Goal: Task Accomplishment & Management: Complete application form

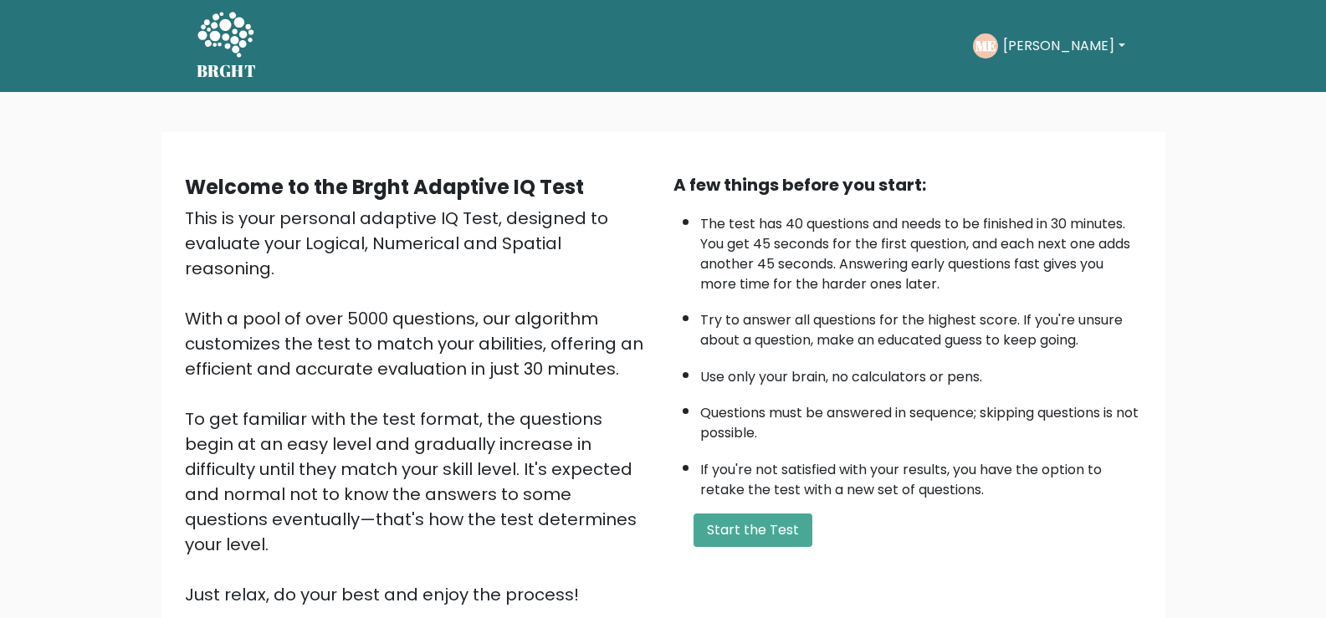
click at [596, 126] on div "Welcome to the Brght Adaptive IQ Test This is your personal adaptive IQ Test, d…" at bounding box center [663, 403] width 1326 height 622
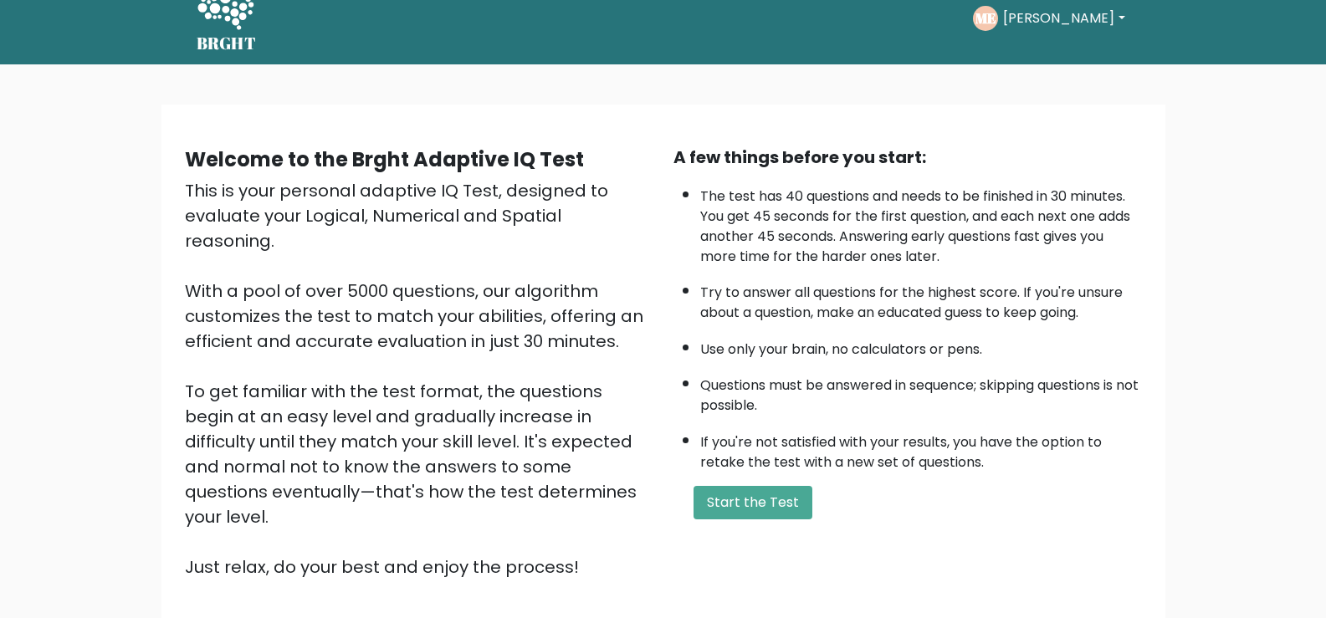
scroll to position [33, 0]
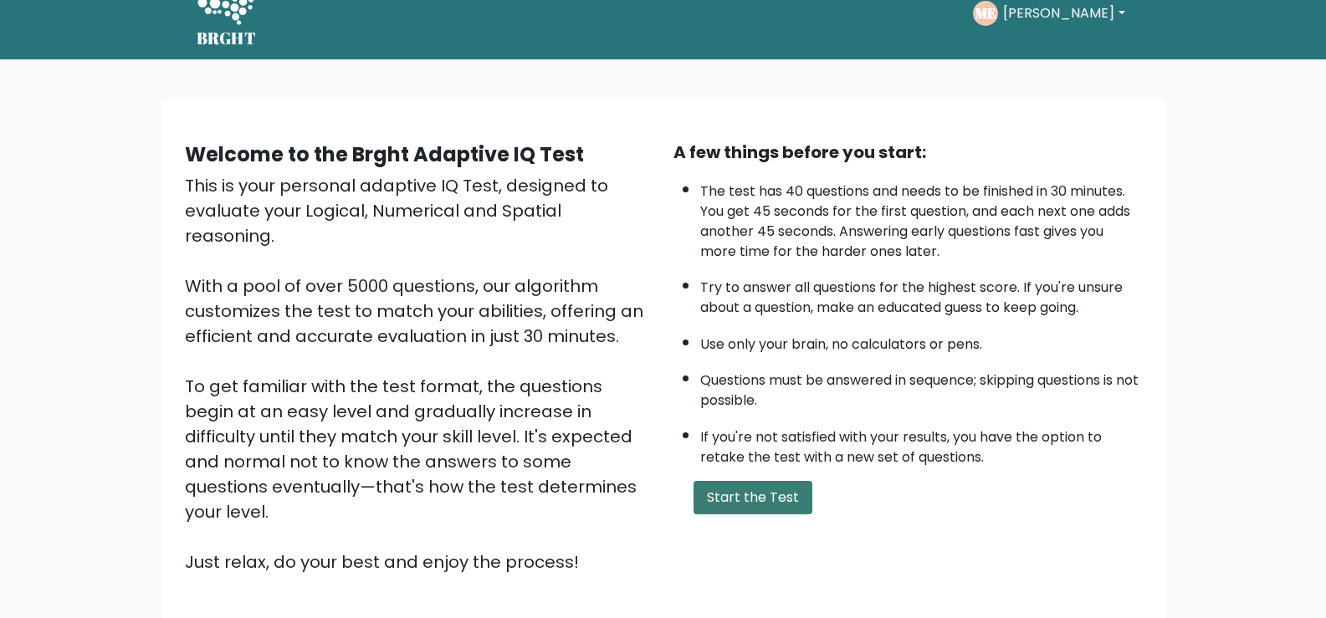
click at [596, 507] on button "Start the Test" at bounding box center [752, 497] width 119 height 33
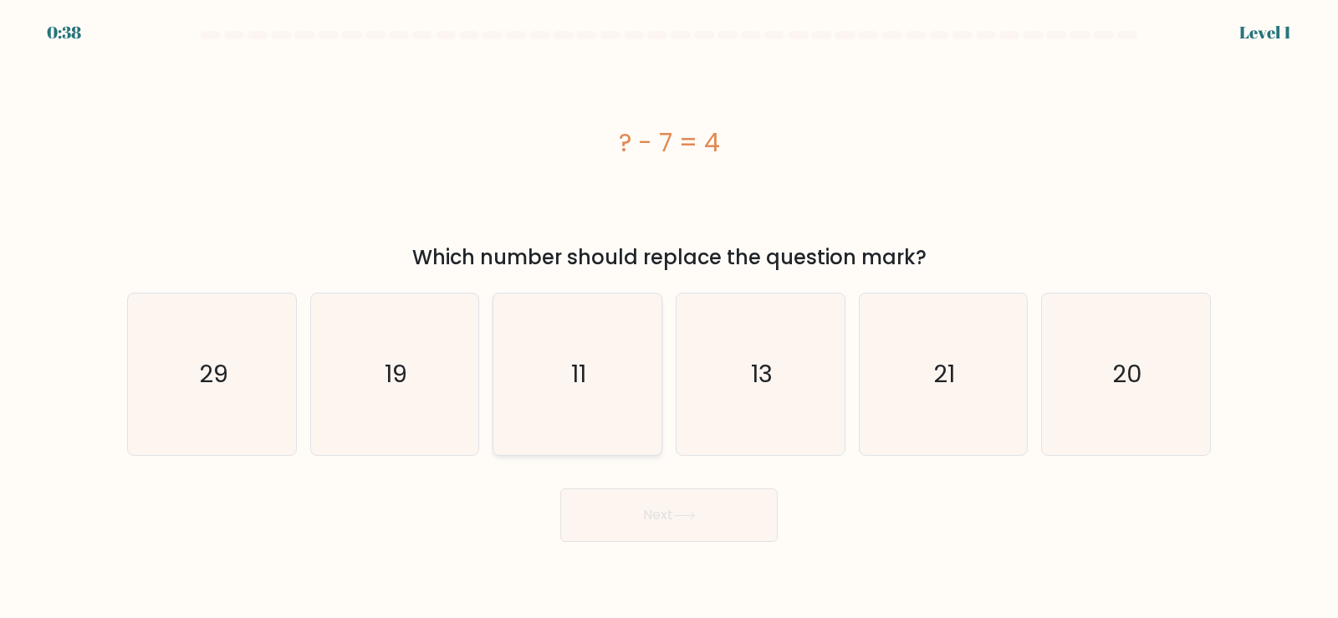
click at [579, 406] on icon "11" at bounding box center [577, 374] width 161 height 161
click at [669, 318] on input "c. 11" at bounding box center [669, 314] width 1 height 8
radio input "true"
click at [724, 537] on button "Next" at bounding box center [668, 516] width 217 height 54
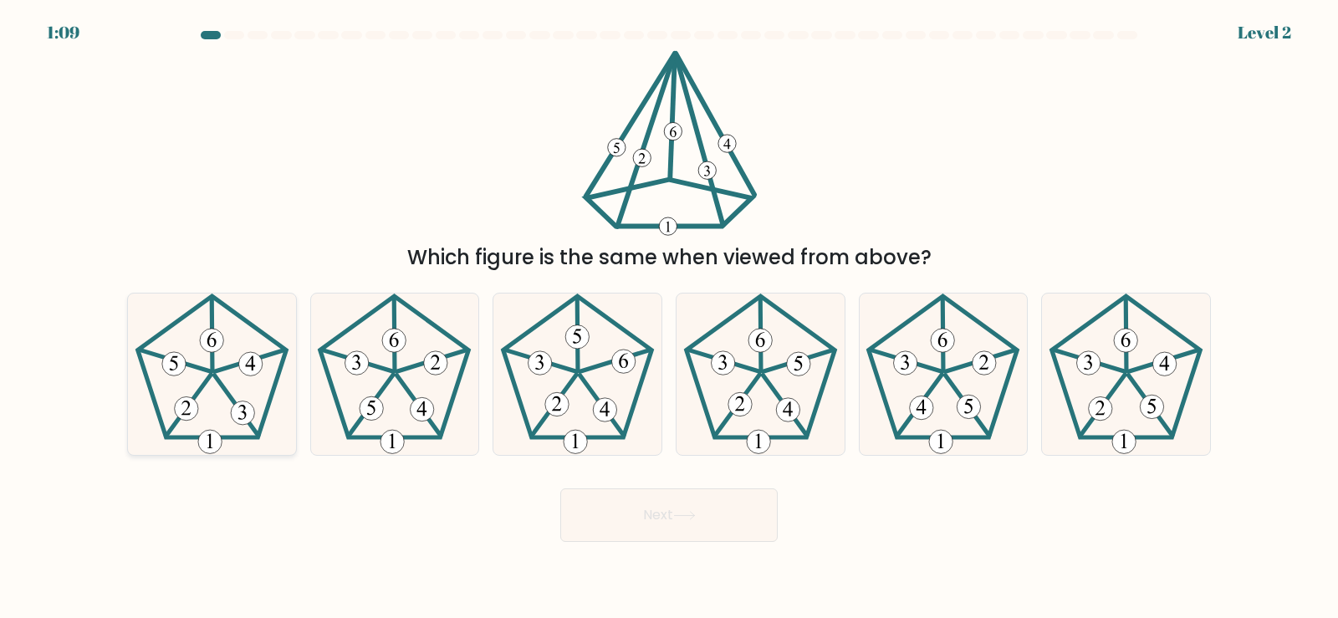
click at [220, 349] on 394 at bounding box center [211, 340] width 23 height 23
click at [669, 318] on input "a." at bounding box center [669, 314] width 1 height 8
radio input "true"
click at [708, 530] on button "Next" at bounding box center [668, 516] width 217 height 54
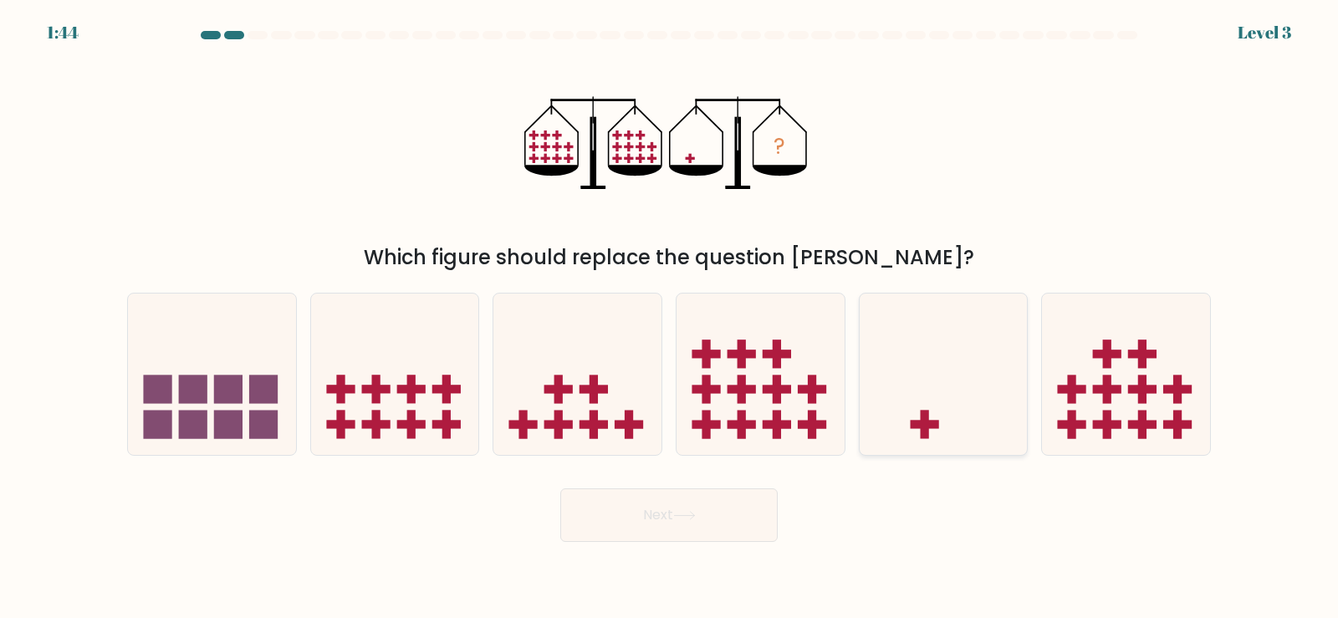
click at [946, 397] on icon at bounding box center [944, 373] width 168 height 139
click at [670, 318] on input "e." at bounding box center [669, 314] width 1 height 8
radio input "true"
click at [726, 530] on button "Next" at bounding box center [668, 516] width 217 height 54
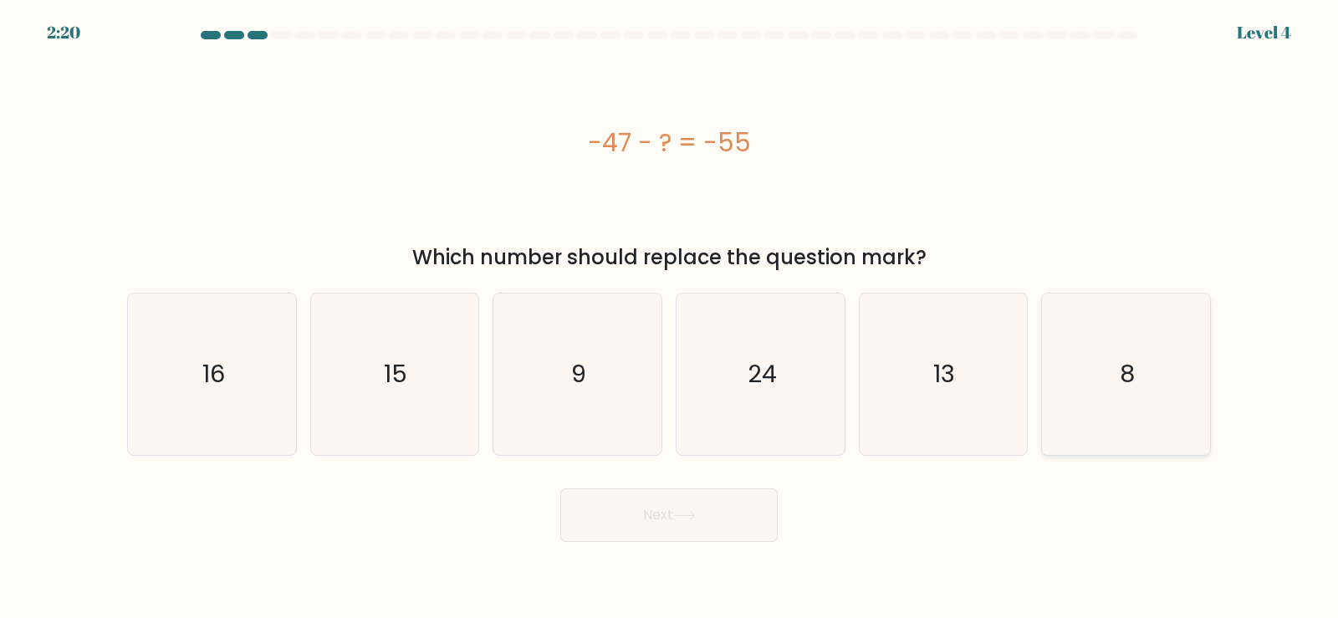
click at [1124, 391] on icon "8" at bounding box center [1126, 374] width 161 height 161
click at [670, 318] on input "f. 8" at bounding box center [669, 314] width 1 height 8
radio input "true"
click at [751, 527] on button "Next" at bounding box center [668, 516] width 217 height 54
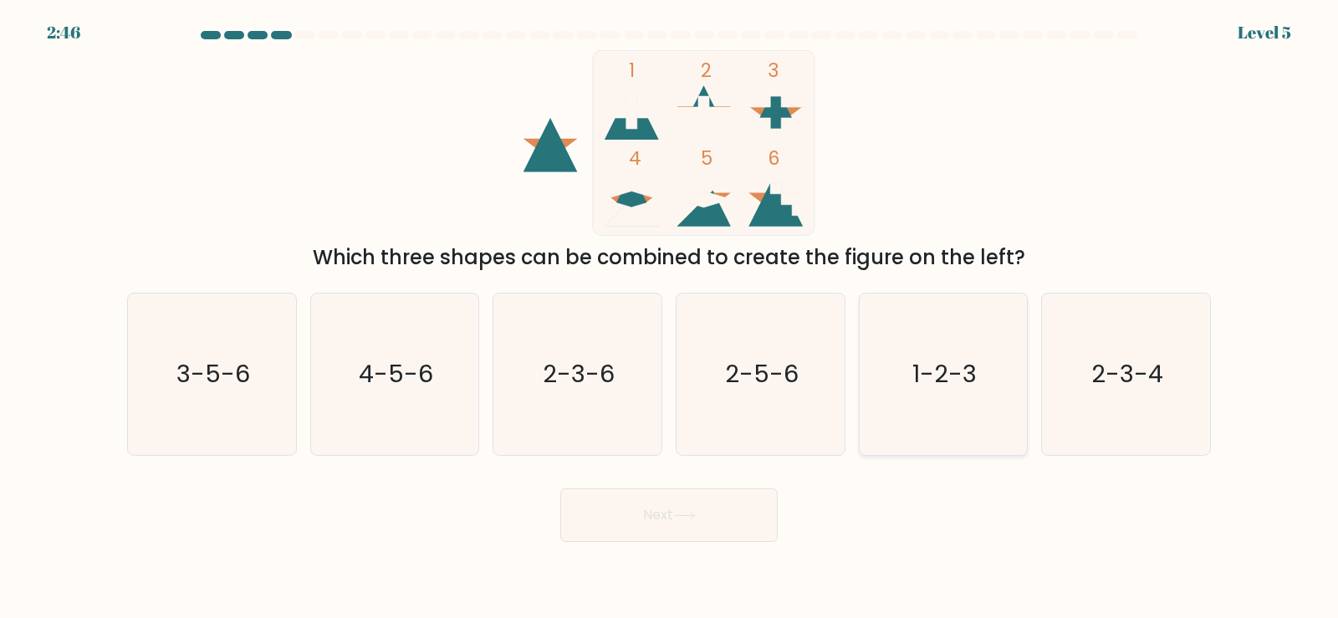
click at [918, 431] on icon "1-2-3" at bounding box center [942, 374] width 161 height 161
click at [670, 318] on input "e. 1-2-3" at bounding box center [669, 314] width 1 height 8
radio input "true"
click at [735, 541] on button "Next" at bounding box center [668, 516] width 217 height 54
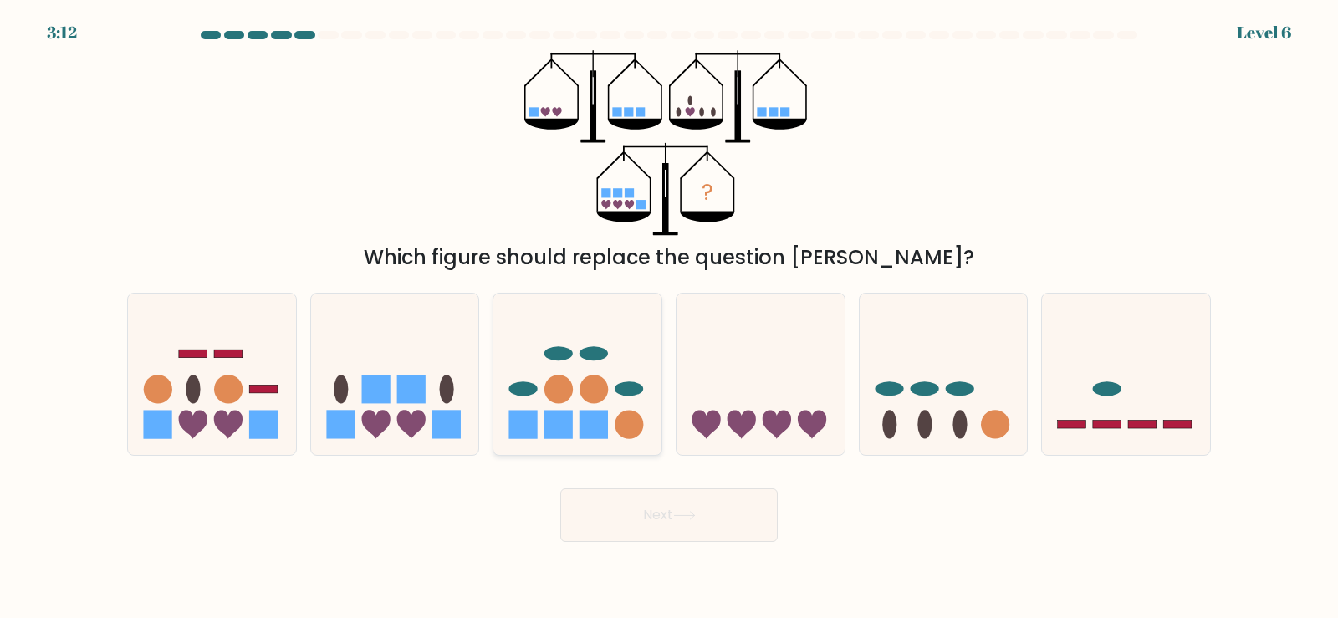
click at [581, 422] on rect at bounding box center [594, 425] width 28 height 28
click at [669, 318] on input "c." at bounding box center [669, 314] width 1 height 8
radio input "true"
click at [688, 531] on button "Next" at bounding box center [668, 516] width 217 height 54
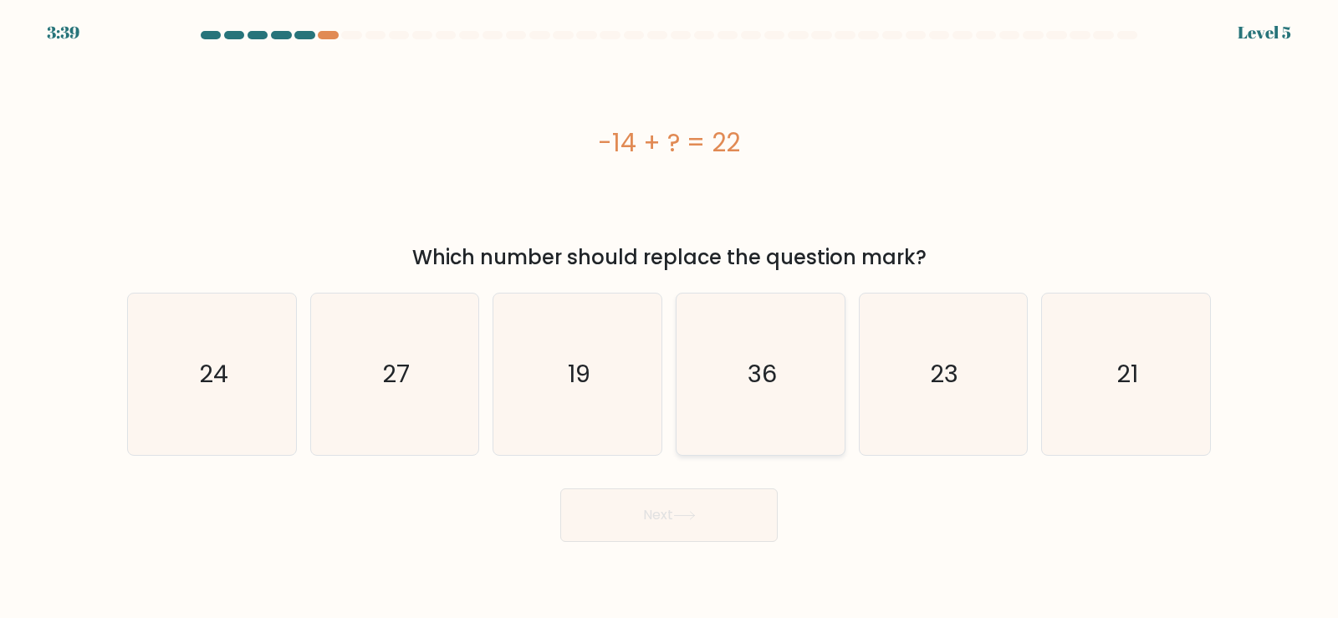
click at [767, 405] on icon "36" at bounding box center [760, 374] width 161 height 161
click at [670, 318] on input "d. 36" at bounding box center [669, 314] width 1 height 8
radio input "true"
click at [697, 539] on button "Next" at bounding box center [668, 516] width 217 height 54
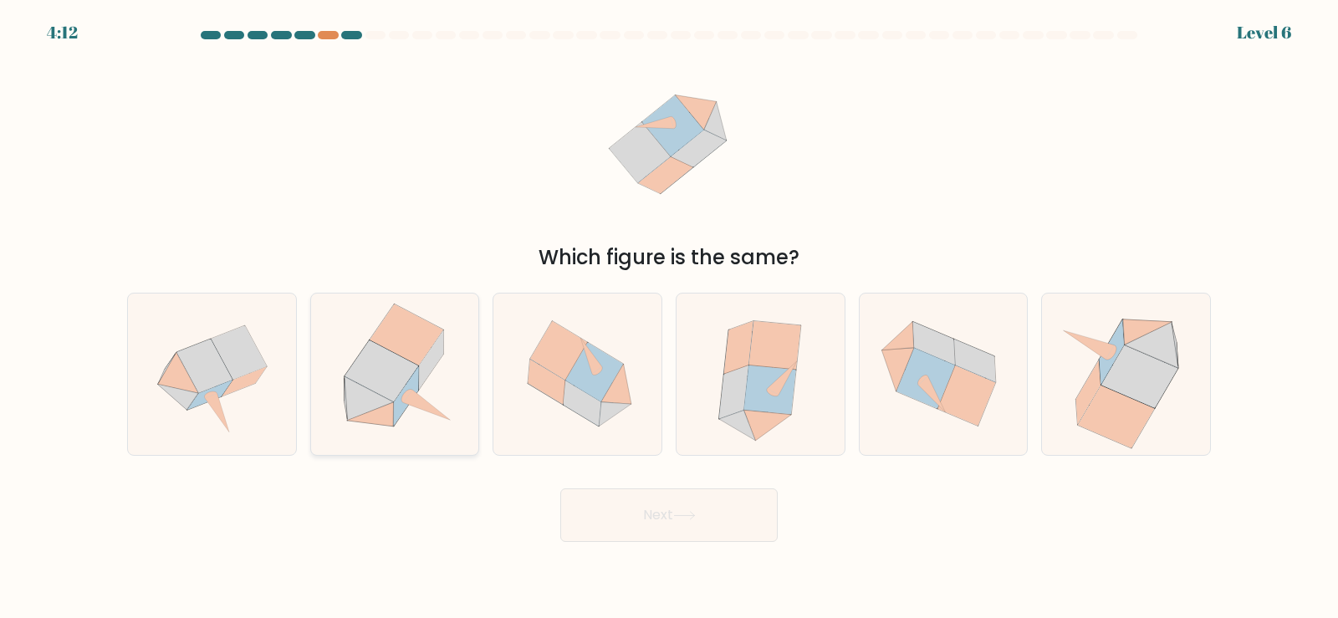
click at [420, 386] on icon at bounding box center [431, 359] width 24 height 59
click at [669, 318] on input "b." at bounding box center [669, 314] width 1 height 8
radio input "true"
click at [696, 524] on button "Next" at bounding box center [668, 516] width 217 height 54
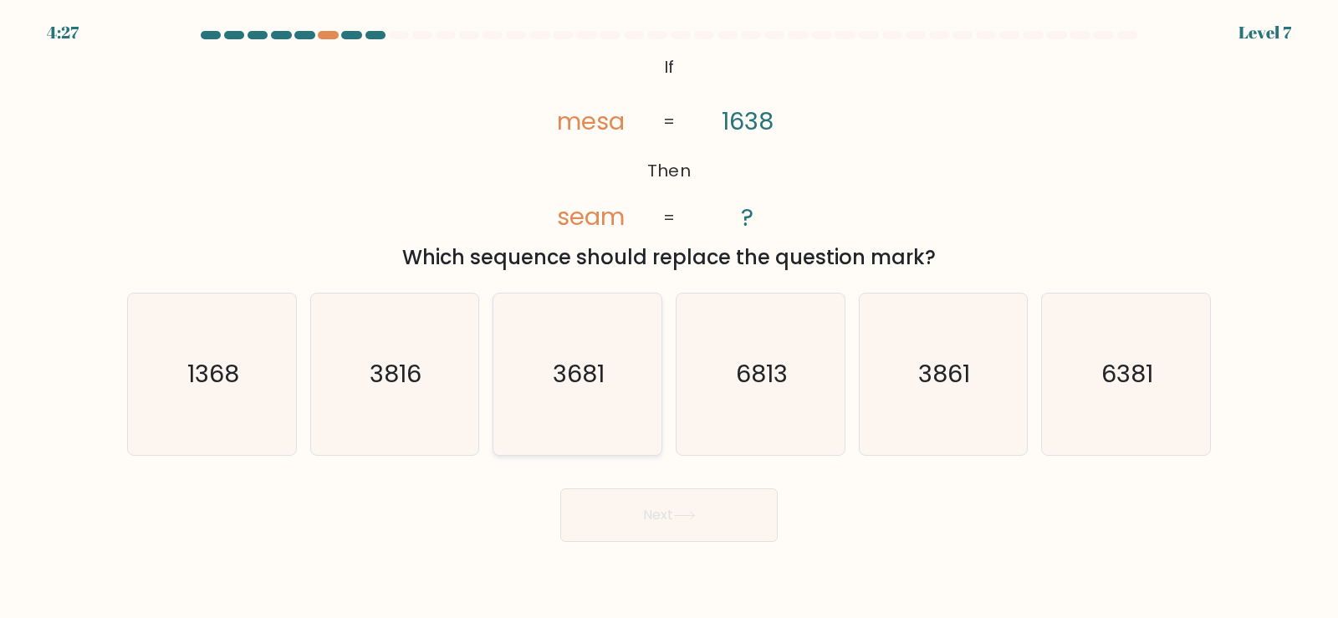
click at [572, 396] on icon "3681" at bounding box center [577, 374] width 161 height 161
click at [669, 318] on input "c. 3681" at bounding box center [669, 314] width 1 height 8
radio input "true"
click at [702, 526] on button "Next" at bounding box center [668, 516] width 217 height 54
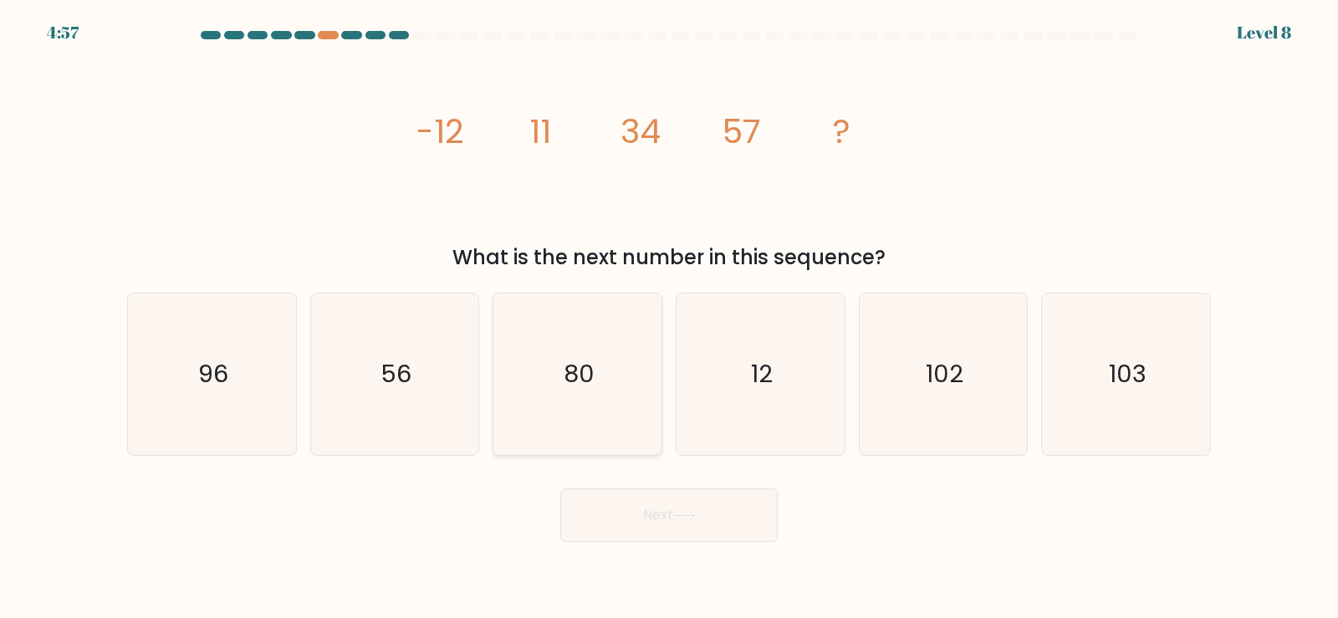
click at [597, 416] on icon "80" at bounding box center [577, 374] width 161 height 161
click at [669, 318] on input "c. 80" at bounding box center [669, 314] width 1 height 8
radio input "true"
click at [668, 524] on button "Next" at bounding box center [668, 516] width 217 height 54
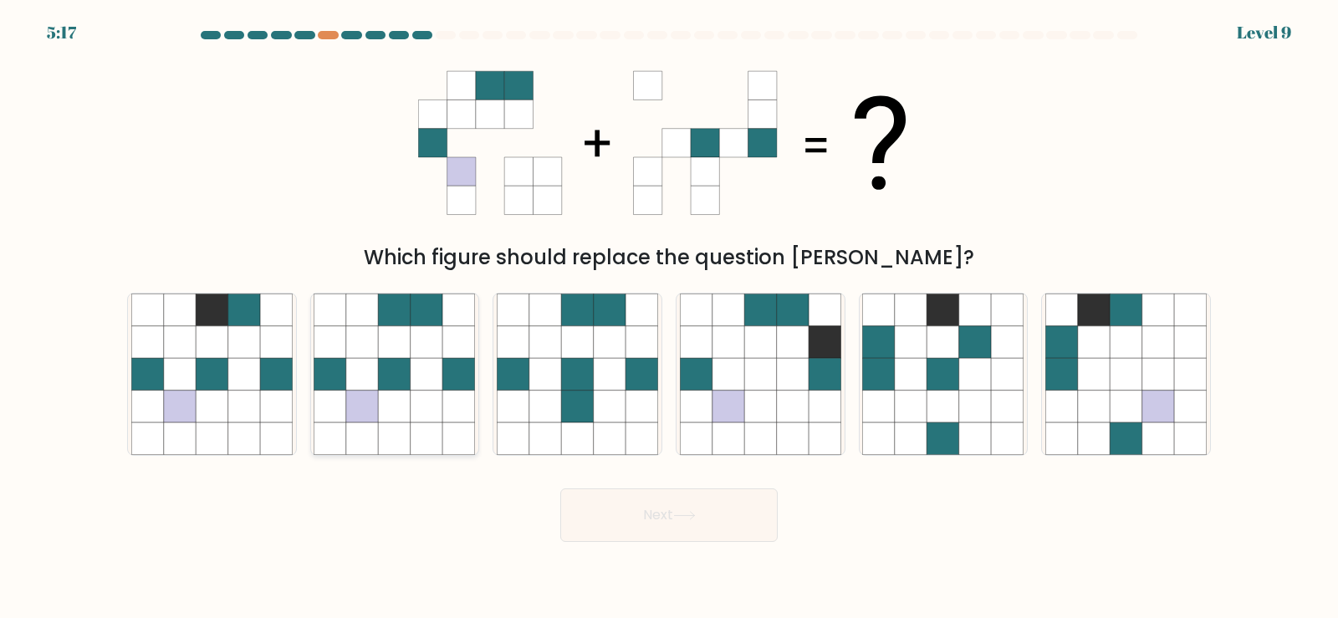
click at [414, 388] on icon at bounding box center [427, 374] width 32 height 32
click at [669, 318] on input "b." at bounding box center [669, 314] width 1 height 8
radio input "true"
click at [677, 540] on button "Next" at bounding box center [668, 516] width 217 height 54
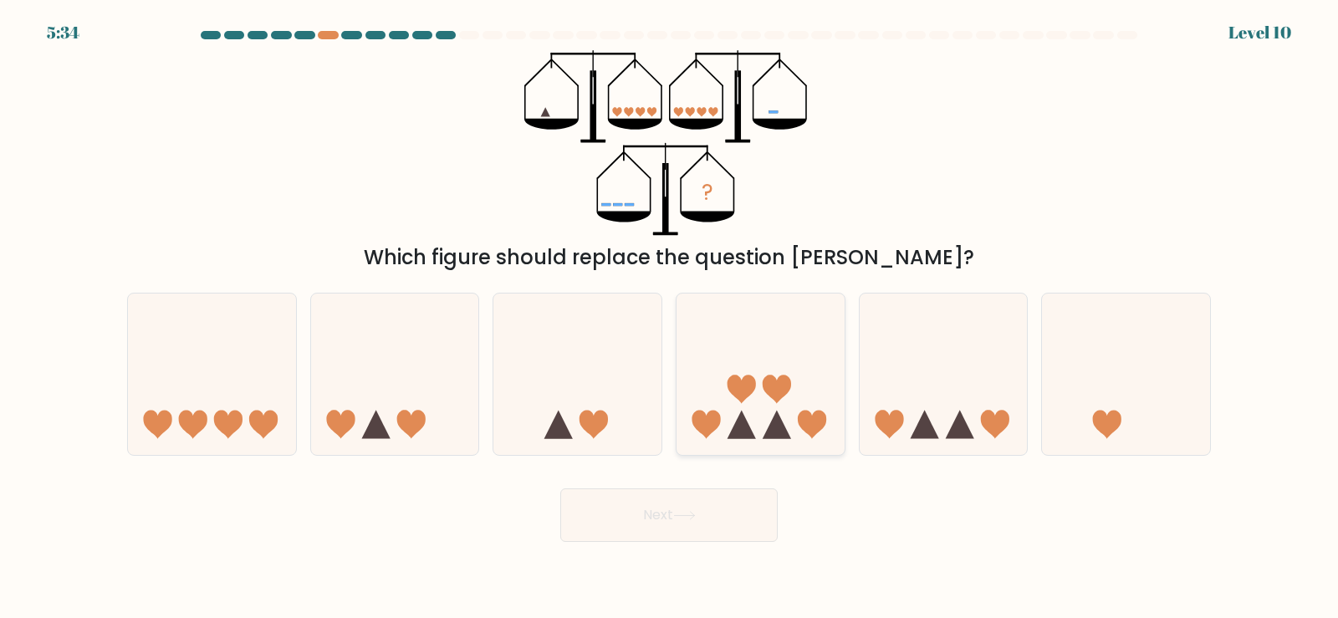
click at [780, 411] on icon at bounding box center [761, 373] width 168 height 139
click at [670, 318] on input "d." at bounding box center [669, 314] width 1 height 8
radio input "true"
click at [678, 519] on icon at bounding box center [684, 515] width 23 height 9
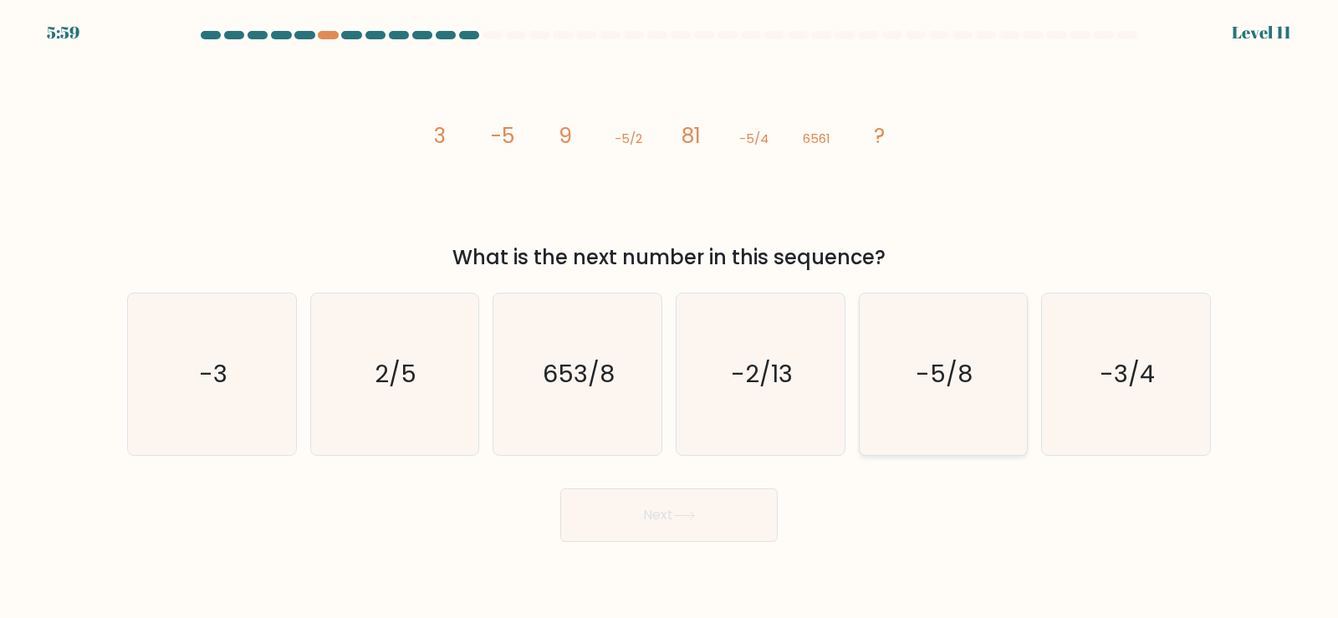
click at [953, 371] on text "-5/8" at bounding box center [945, 373] width 57 height 33
click at [670, 318] on input "e. -5/8" at bounding box center [669, 314] width 1 height 8
radio input "true"
click at [698, 538] on button "Next" at bounding box center [668, 516] width 217 height 54
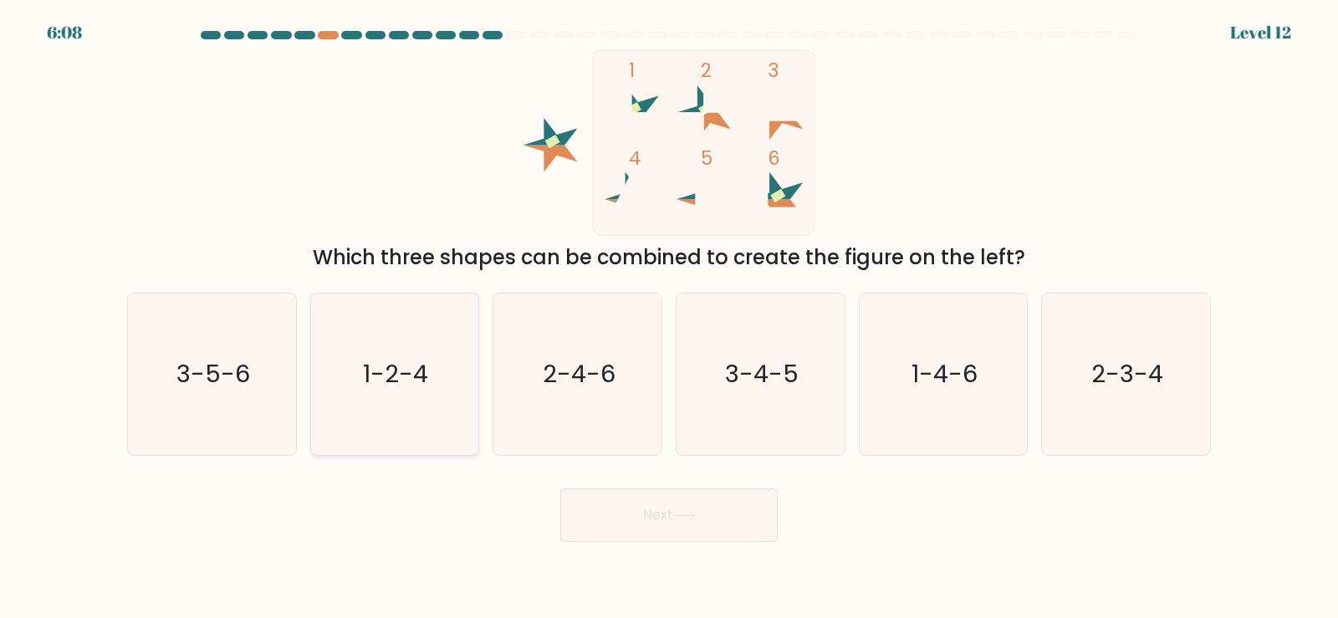
click at [411, 386] on text "1-2-4" at bounding box center [396, 373] width 65 height 33
click at [669, 318] on input "b. 1-2-4" at bounding box center [669, 314] width 1 height 8
radio input "true"
click at [663, 524] on button "Next" at bounding box center [668, 516] width 217 height 54
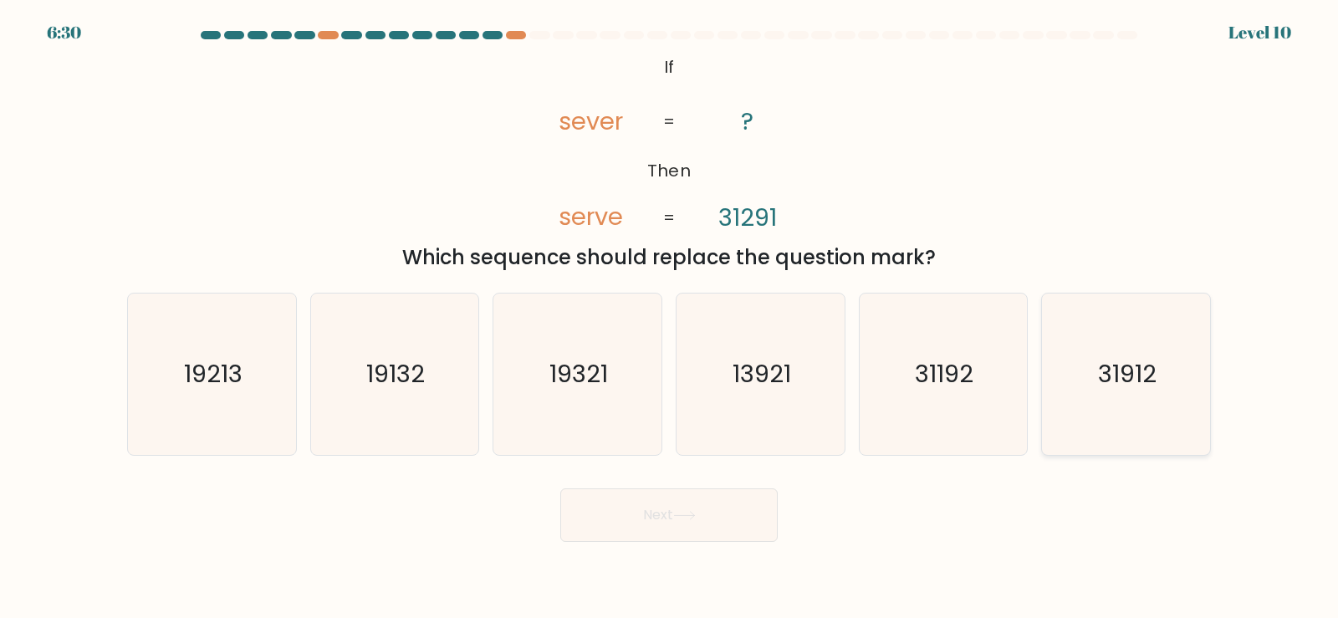
click at [1132, 393] on icon "31912" at bounding box center [1126, 374] width 161 height 161
click at [670, 318] on input "f. 31912" at bounding box center [669, 314] width 1 height 8
radio input "true"
click at [764, 515] on button "Next" at bounding box center [668, 516] width 217 height 54
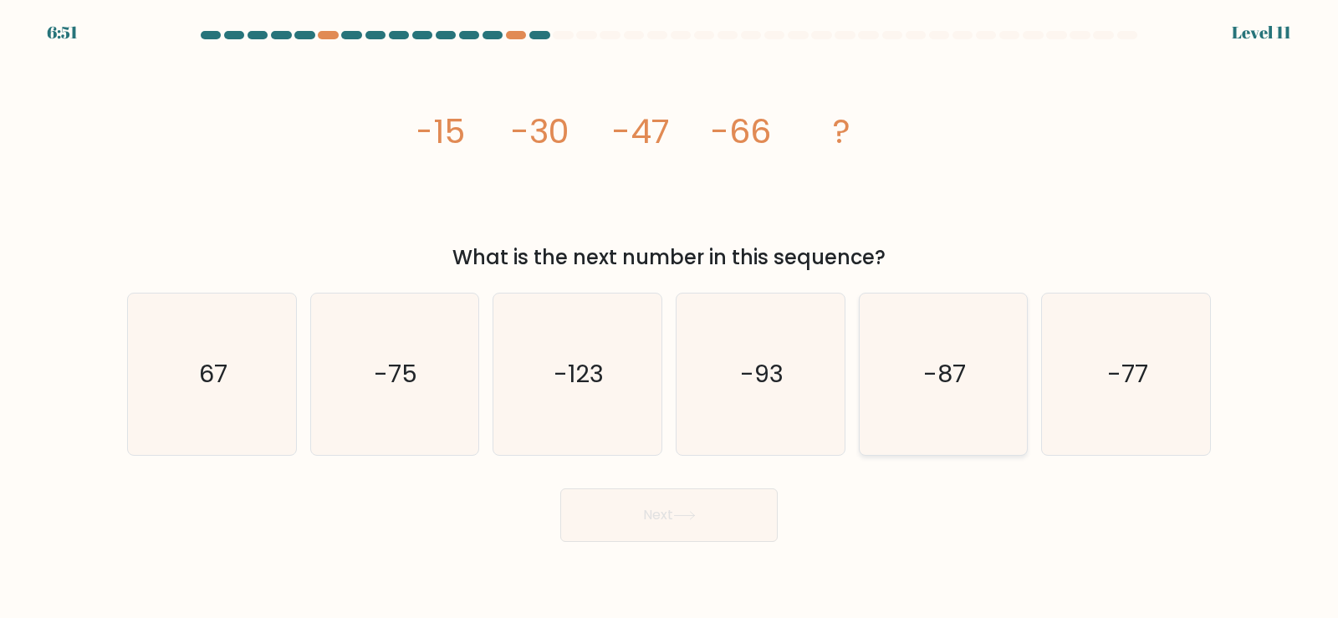
click at [956, 405] on icon "-87" at bounding box center [942, 374] width 161 height 161
click at [670, 318] on input "e. -87" at bounding box center [669, 314] width 1 height 8
radio input "true"
click at [734, 537] on button "Next" at bounding box center [668, 516] width 217 height 54
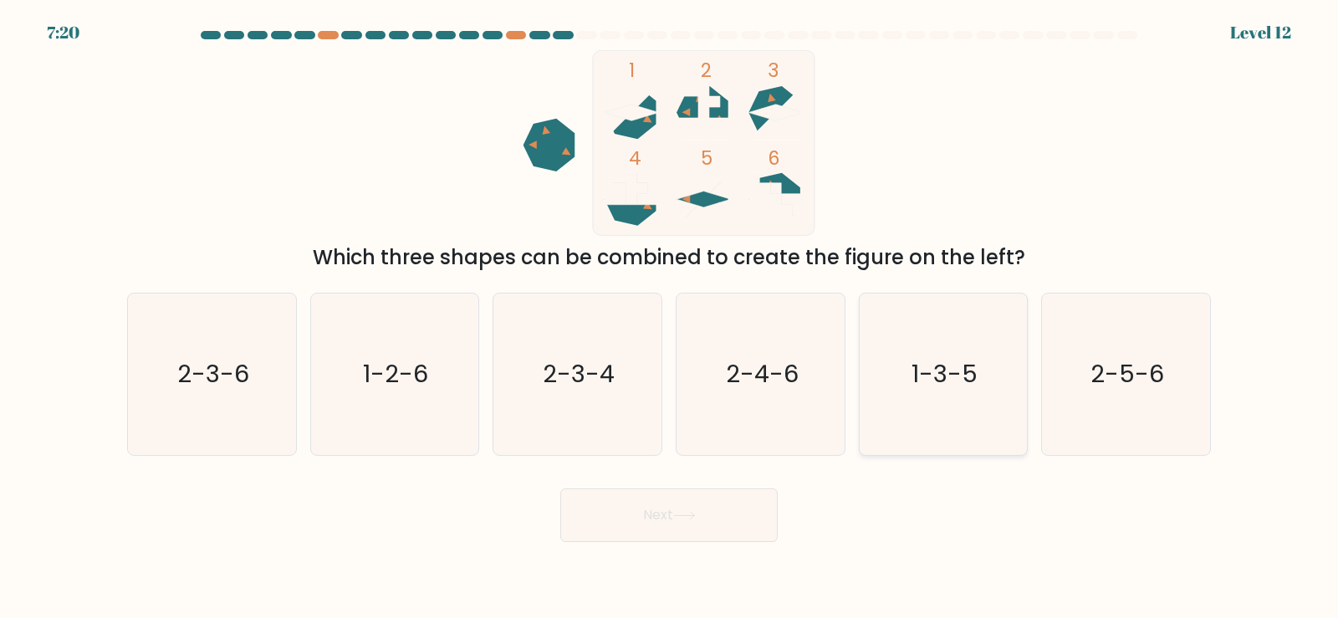
click at [944, 424] on icon "1-3-5" at bounding box center [942, 374] width 161 height 161
click at [670, 318] on input "e. 1-3-5" at bounding box center [669, 314] width 1 height 8
radio input "true"
click at [705, 555] on body "7:19 Level 12" at bounding box center [669, 309] width 1338 height 618
click at [732, 533] on button "Next" at bounding box center [668, 516] width 217 height 54
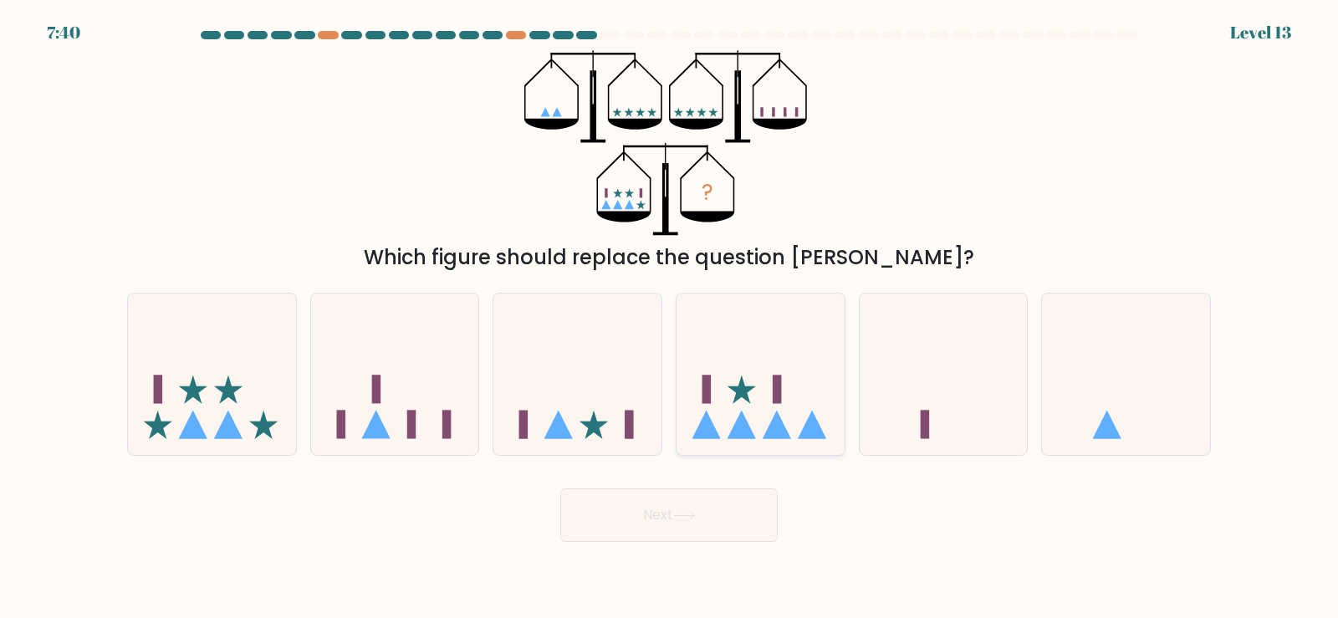
click at [770, 397] on icon at bounding box center [761, 373] width 168 height 139
click at [670, 318] on input "d." at bounding box center [669, 314] width 1 height 8
radio input "true"
click at [696, 519] on icon at bounding box center [684, 515] width 23 height 9
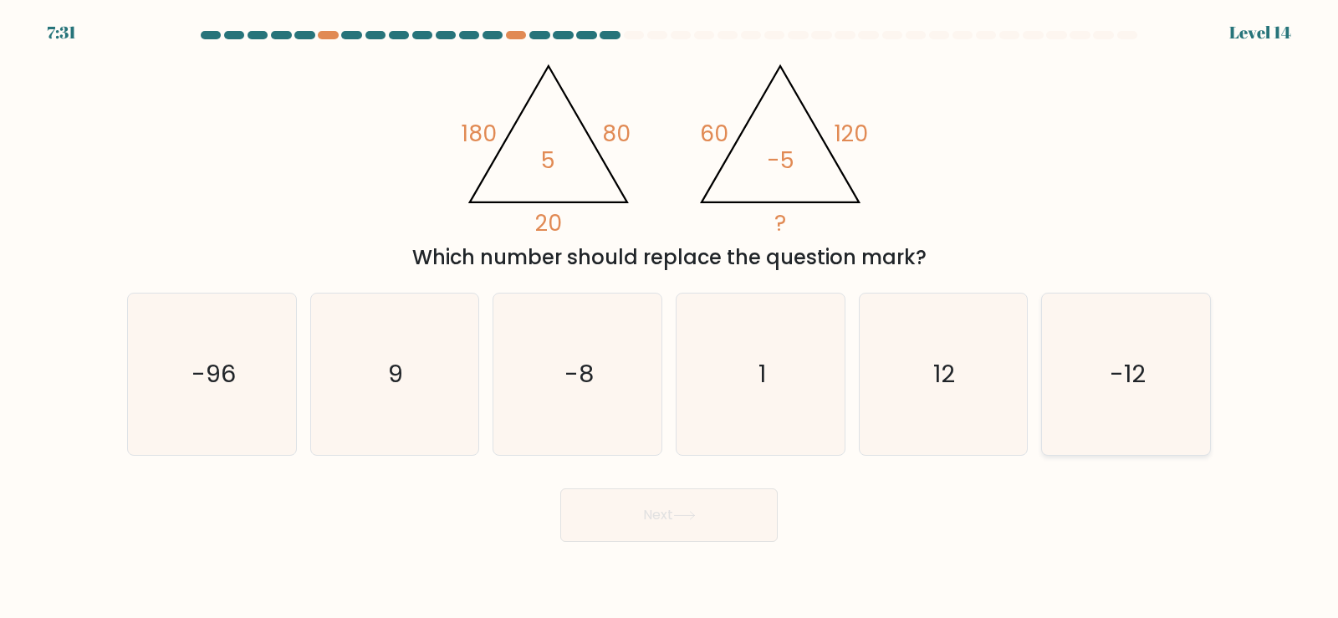
click at [1147, 412] on icon "-12" at bounding box center [1126, 374] width 161 height 161
click at [670, 318] on input "f. -12" at bounding box center [669, 314] width 1 height 8
radio input "true"
click at [717, 525] on button "Next" at bounding box center [668, 516] width 217 height 54
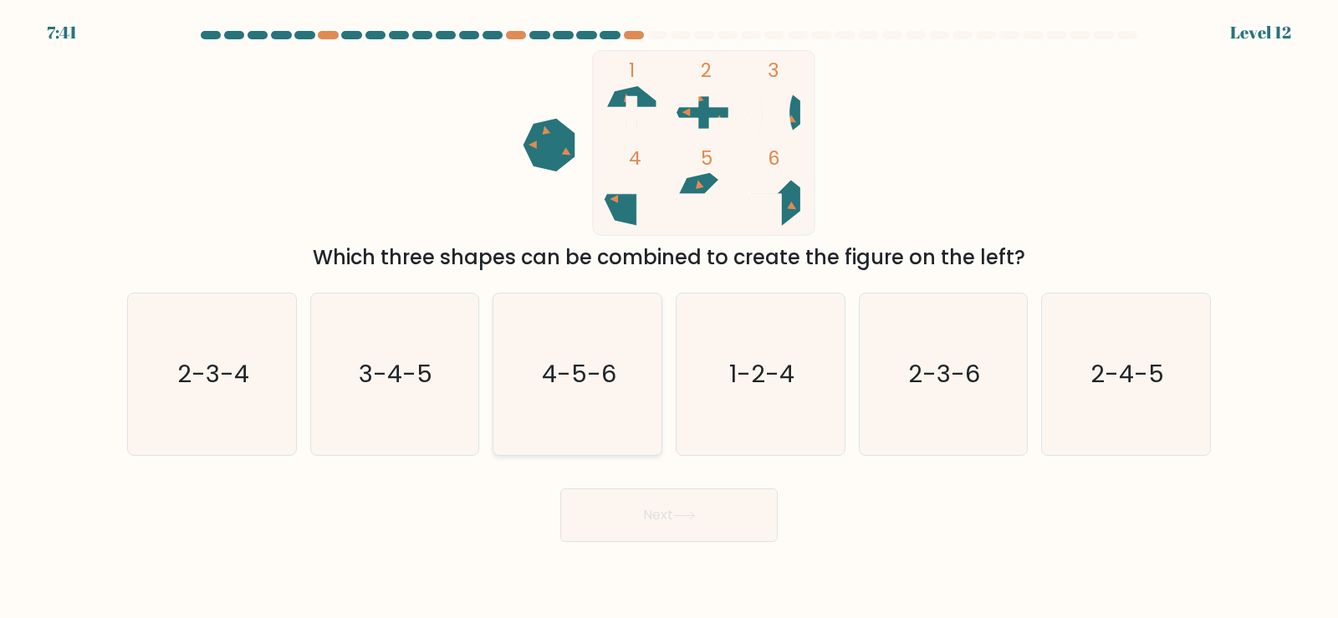
click at [575, 390] on text "4-5-6" at bounding box center [579, 373] width 74 height 33
click at [669, 318] on input "c. 4-5-6" at bounding box center [669, 314] width 1 height 8
radio input "true"
click at [673, 525] on button "Next" at bounding box center [668, 516] width 217 height 54
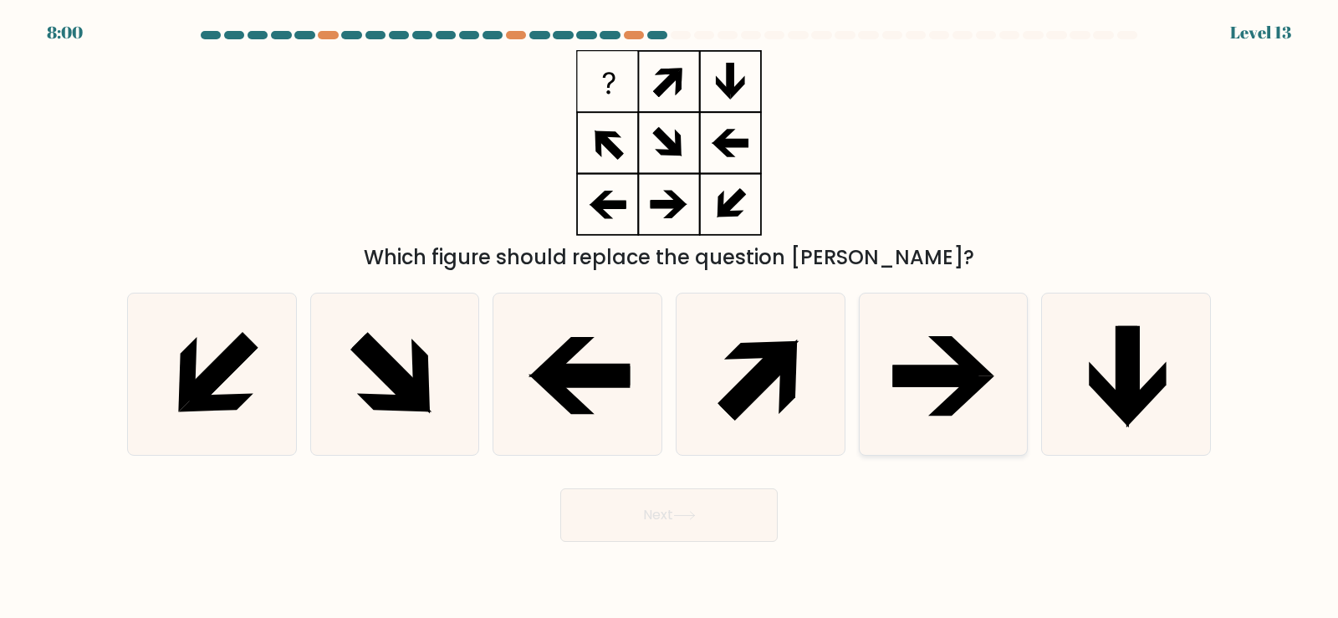
click at [959, 391] on icon at bounding box center [962, 396] width 66 height 40
click at [670, 318] on input "e." at bounding box center [669, 314] width 1 height 8
radio input "true"
click at [706, 539] on button "Next" at bounding box center [668, 516] width 217 height 54
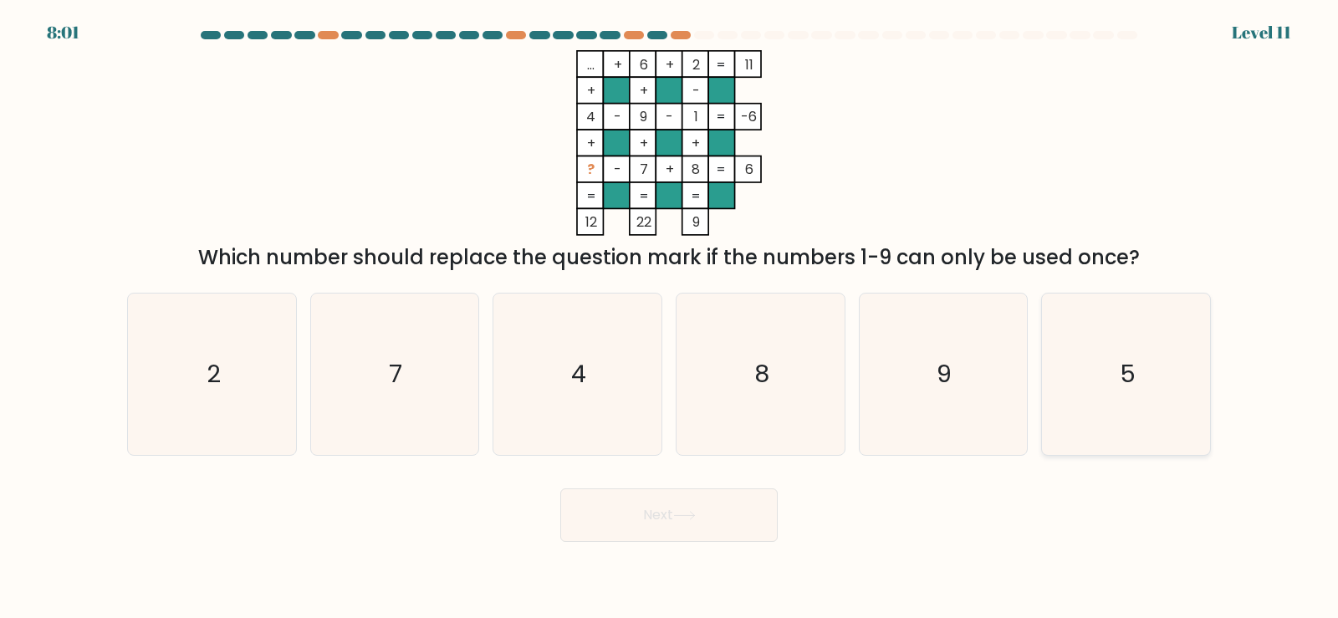
click at [1133, 413] on icon "5" at bounding box center [1126, 374] width 161 height 161
click at [670, 318] on input "f. 5" at bounding box center [669, 314] width 1 height 8
radio input "true"
click at [701, 536] on button "Next" at bounding box center [668, 516] width 217 height 54
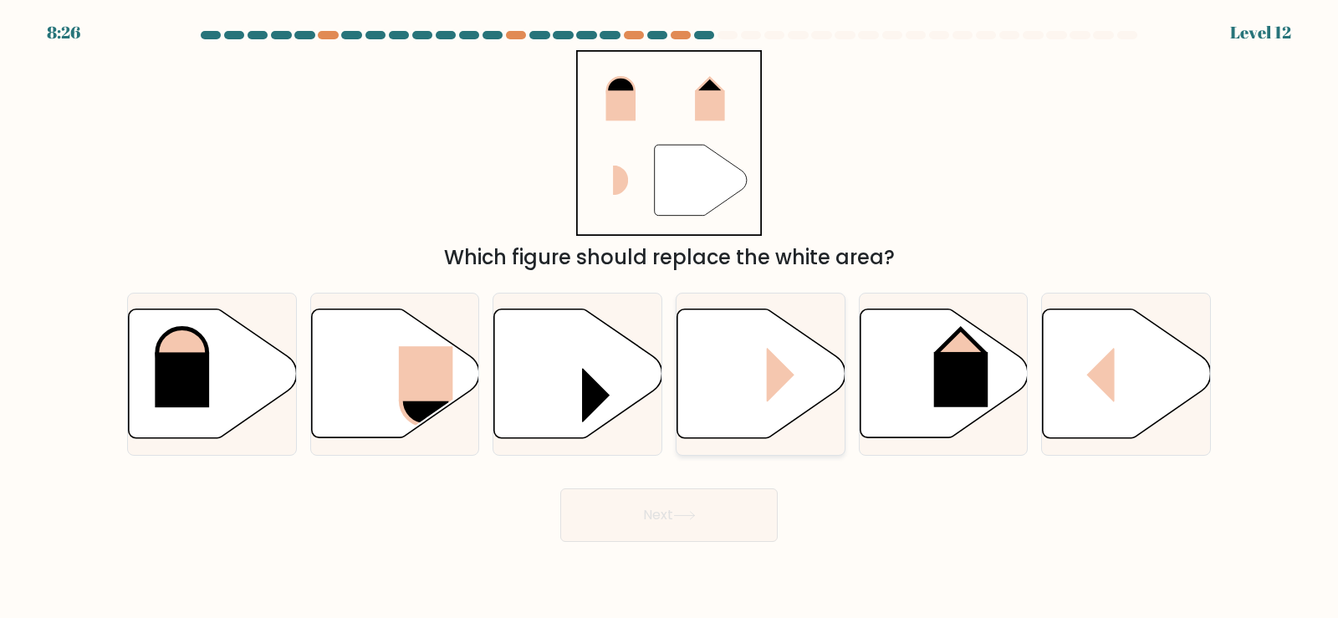
click at [760, 383] on icon at bounding box center [762, 374] width 168 height 129
click at [670, 318] on input "d." at bounding box center [669, 314] width 1 height 8
radio input "true"
click at [698, 538] on button "Next" at bounding box center [668, 516] width 217 height 54
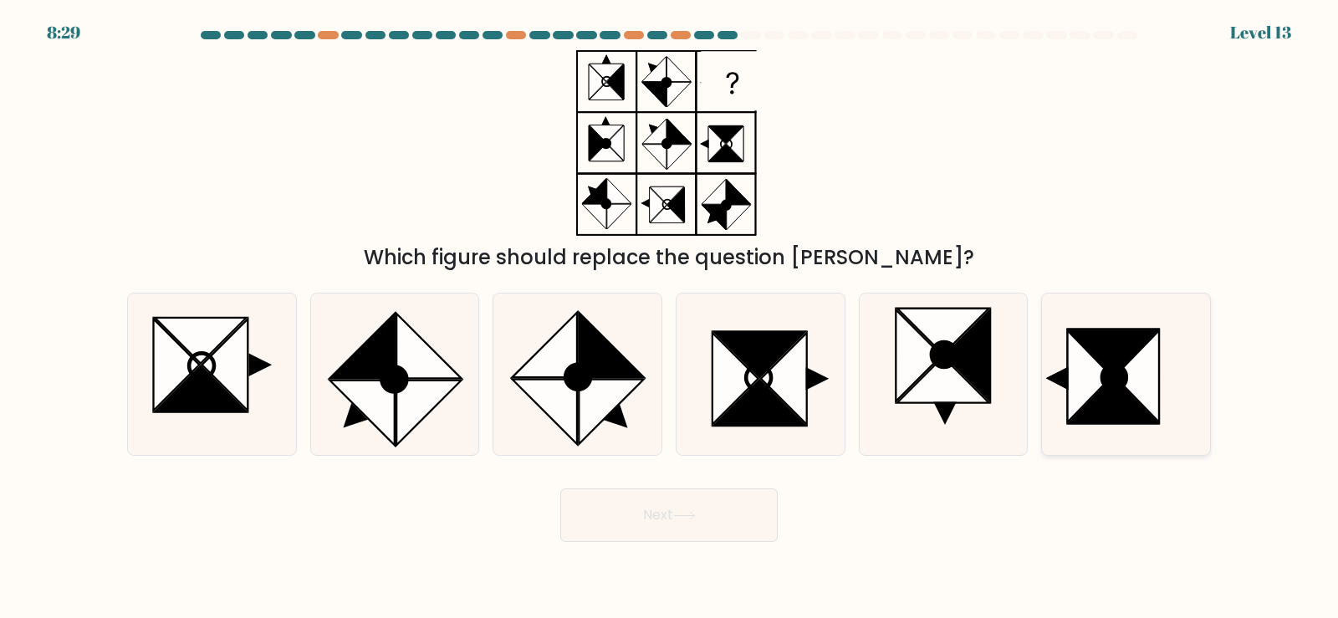
click at [1116, 388] on icon at bounding box center [1115, 377] width 24 height 25
click at [670, 318] on input "f." at bounding box center [669, 314] width 1 height 8
radio input "true"
click at [729, 532] on button "Next" at bounding box center [668, 516] width 217 height 54
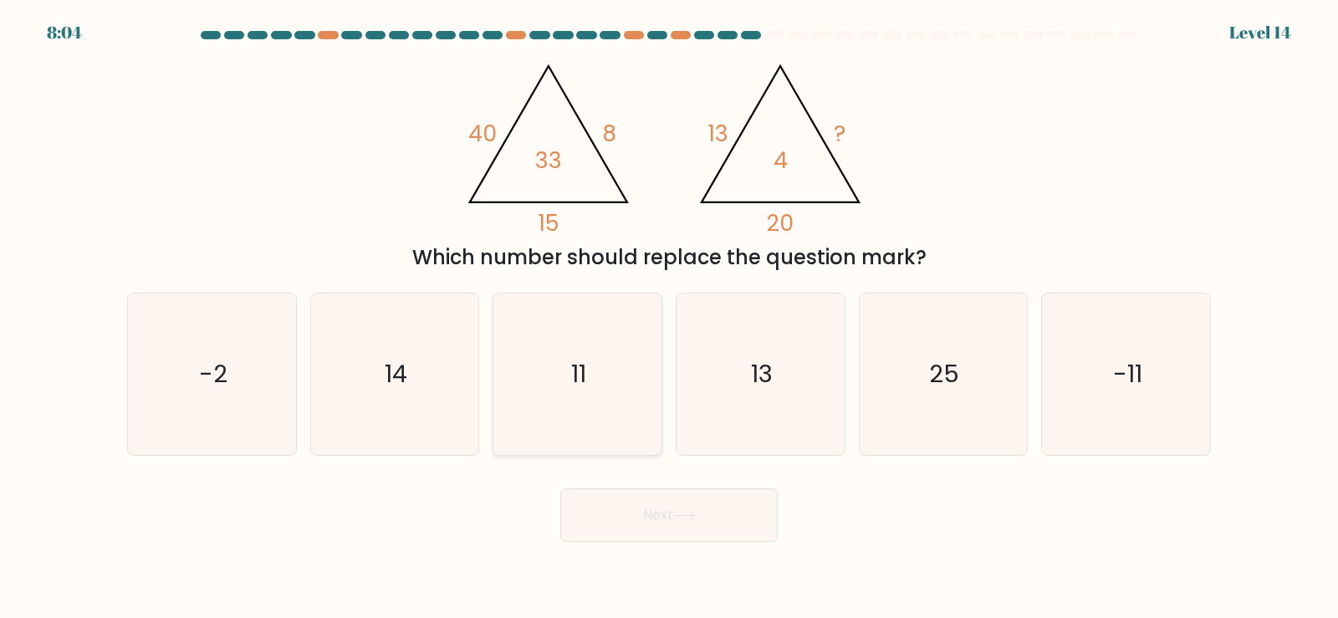
click at [577, 413] on icon "11" at bounding box center [577, 374] width 161 height 161
click at [669, 318] on input "c. 11" at bounding box center [669, 314] width 1 height 8
radio input "true"
click at [675, 519] on button "Next" at bounding box center [668, 516] width 217 height 54
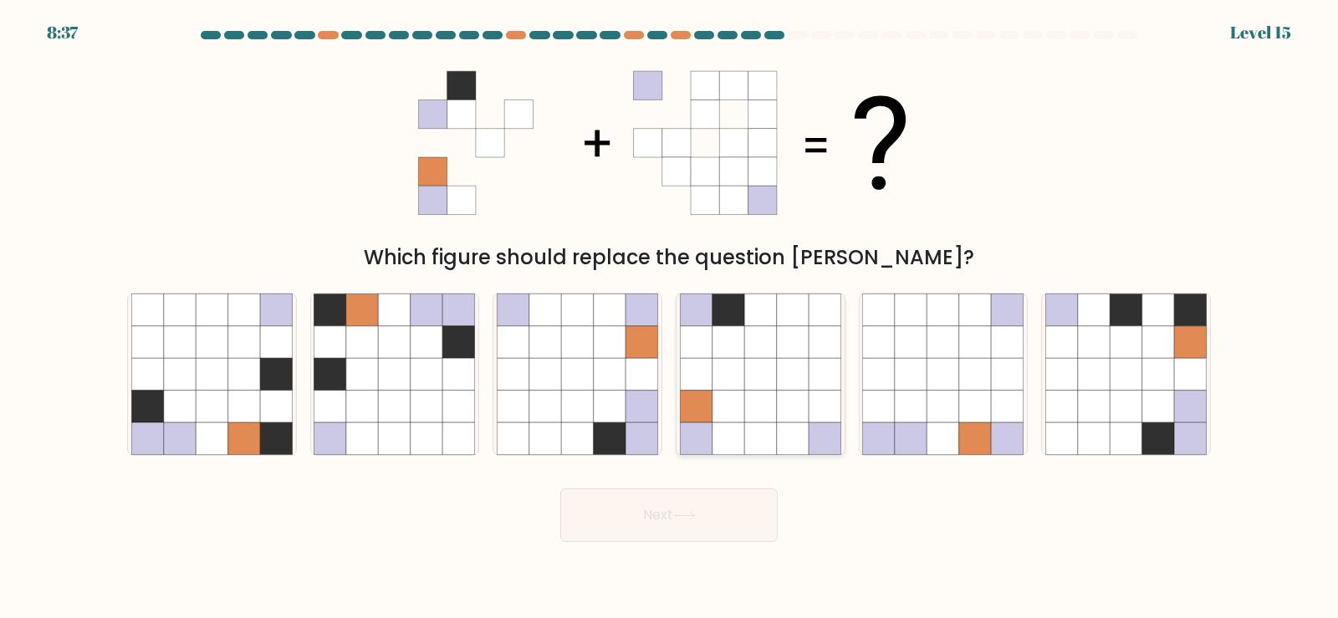
click at [770, 402] on icon at bounding box center [761, 406] width 32 height 32
click at [670, 318] on input "d." at bounding box center [669, 314] width 1 height 8
radio input "true"
click at [704, 541] on button "Next" at bounding box center [668, 516] width 217 height 54
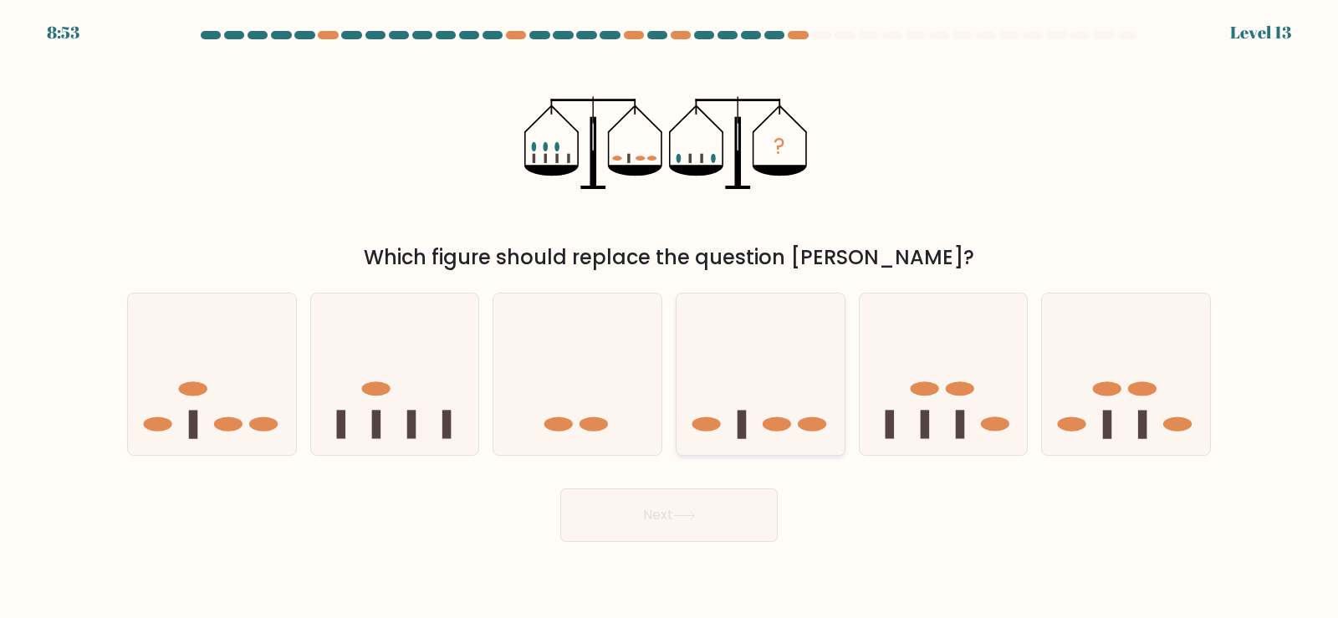
click at [740, 402] on icon at bounding box center [761, 373] width 168 height 139
click at [670, 318] on input "d." at bounding box center [669, 314] width 1 height 8
radio input "true"
click at [670, 536] on button "Next" at bounding box center [668, 516] width 217 height 54
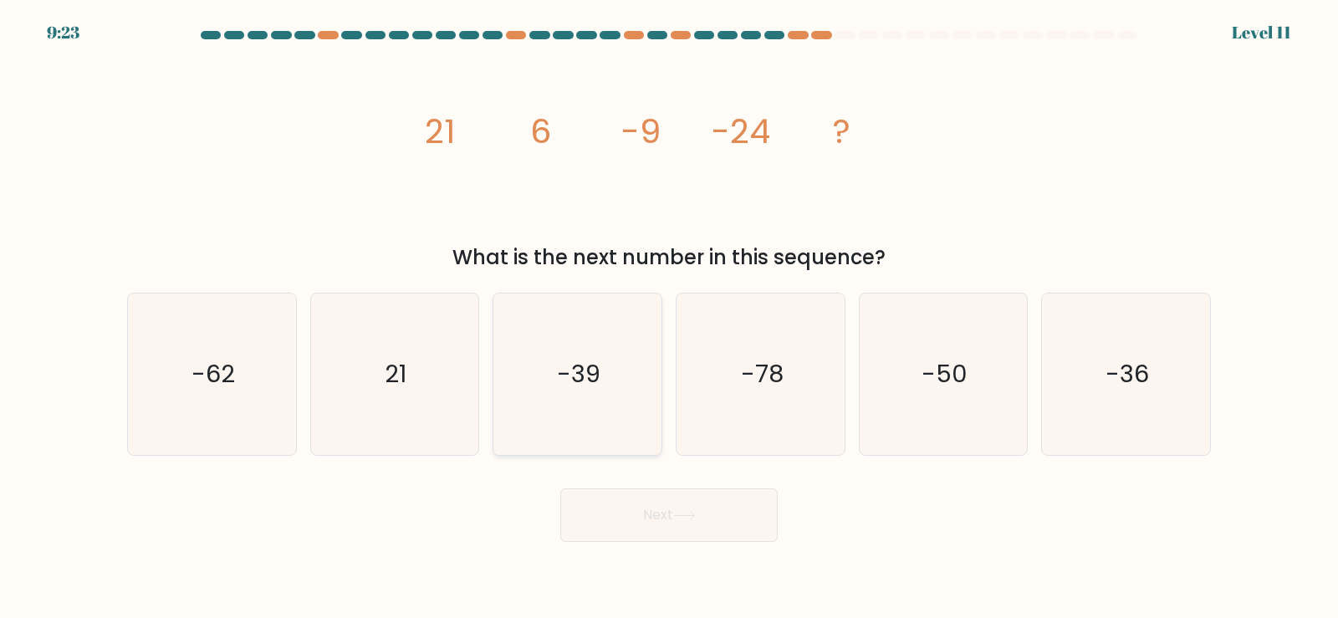
click at [553, 415] on icon "-39" at bounding box center [577, 374] width 161 height 161
click at [669, 318] on input "c. -39" at bounding box center [669, 314] width 1 height 8
radio input "true"
click at [666, 509] on button "Next" at bounding box center [668, 516] width 217 height 54
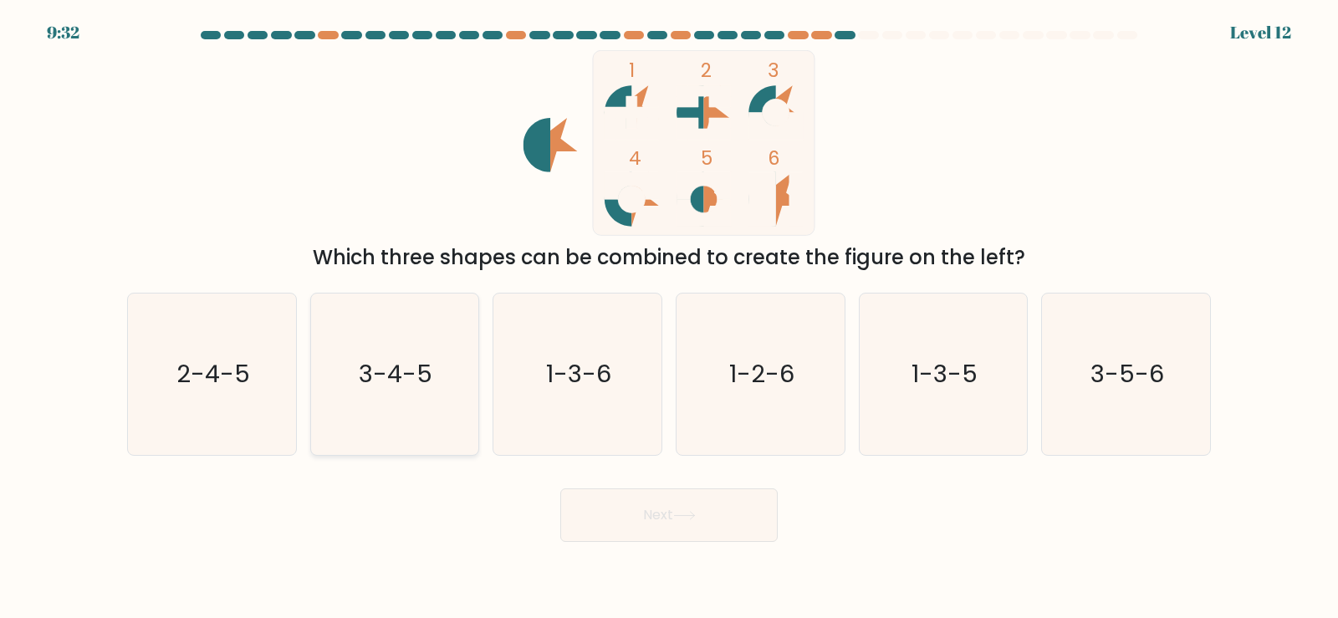
click at [440, 423] on icon "3-4-5" at bounding box center [394, 374] width 161 height 161
click at [669, 318] on input "b. 3-4-5" at bounding box center [669, 314] width 1 height 8
radio input "true"
click at [689, 514] on icon at bounding box center [684, 515] width 23 height 9
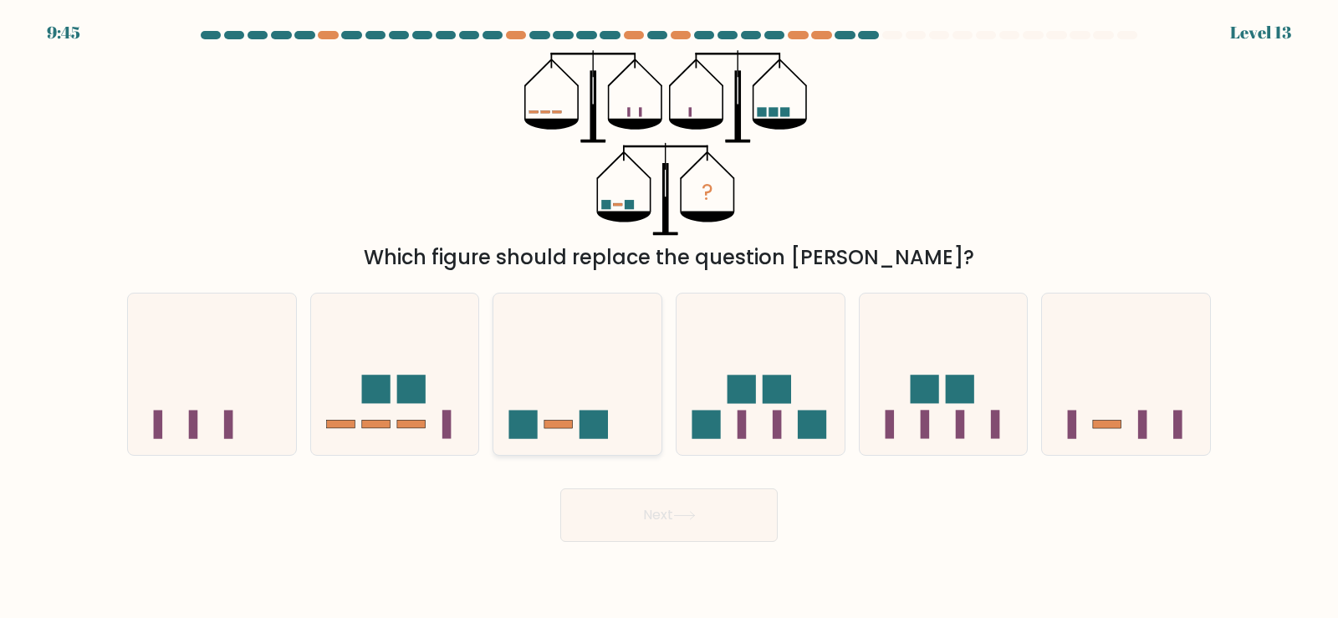
click at [547, 407] on icon at bounding box center [578, 373] width 168 height 139
click at [669, 318] on input "c." at bounding box center [669, 314] width 1 height 8
radio input "true"
click at [666, 519] on button "Next" at bounding box center [668, 516] width 217 height 54
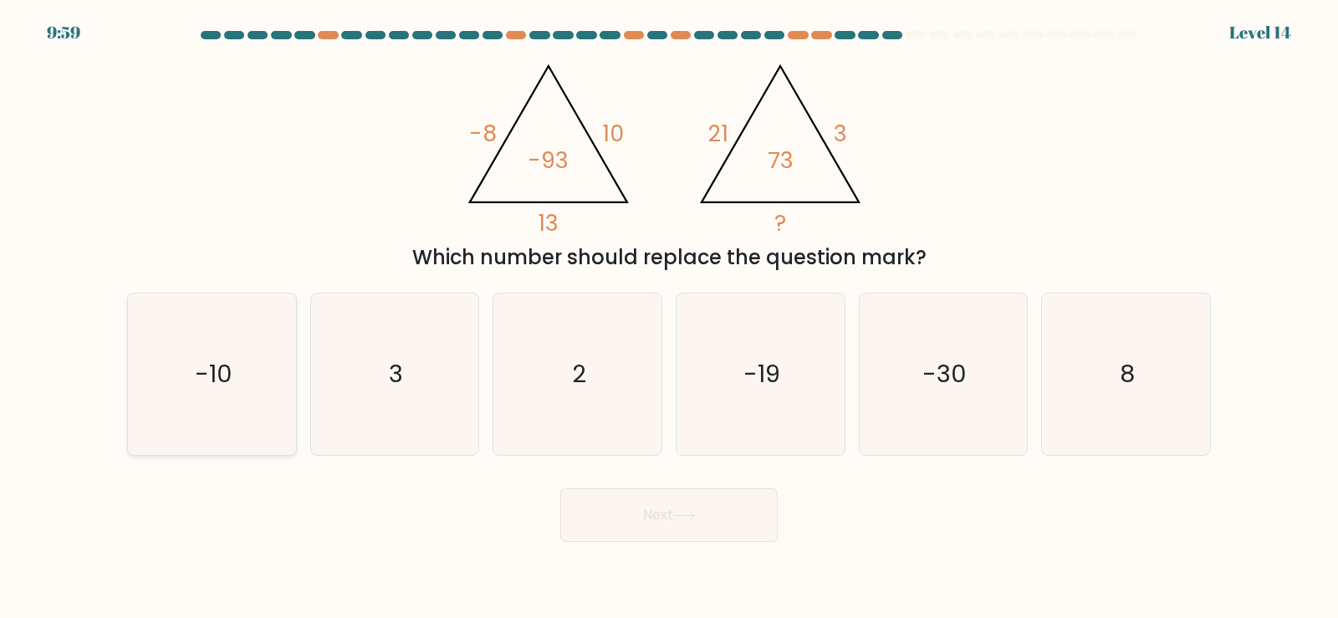
click at [208, 387] on text "-10" at bounding box center [214, 373] width 38 height 33
click at [669, 318] on input "a. -10" at bounding box center [669, 314] width 1 height 8
radio input "true"
click at [689, 539] on button "Next" at bounding box center [668, 516] width 217 height 54
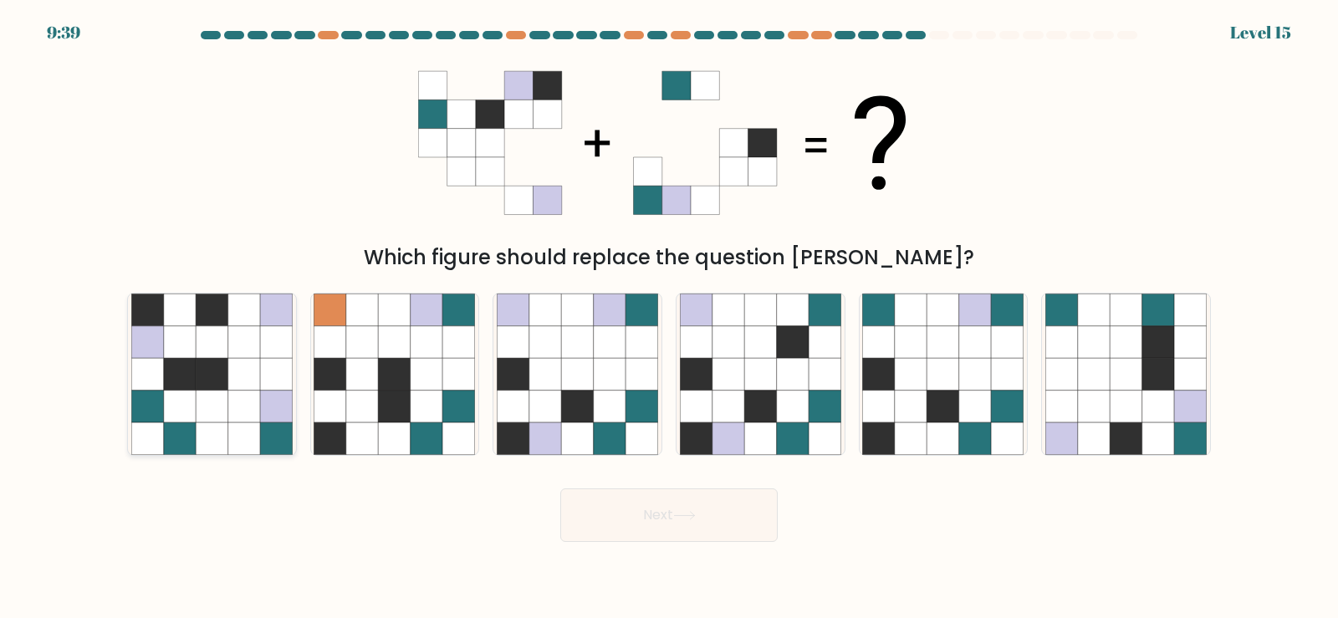
click at [204, 403] on icon at bounding box center [212, 406] width 32 height 32
click at [669, 318] on input "a." at bounding box center [669, 314] width 1 height 8
radio input "true"
click at [706, 522] on button "Next" at bounding box center [668, 516] width 217 height 54
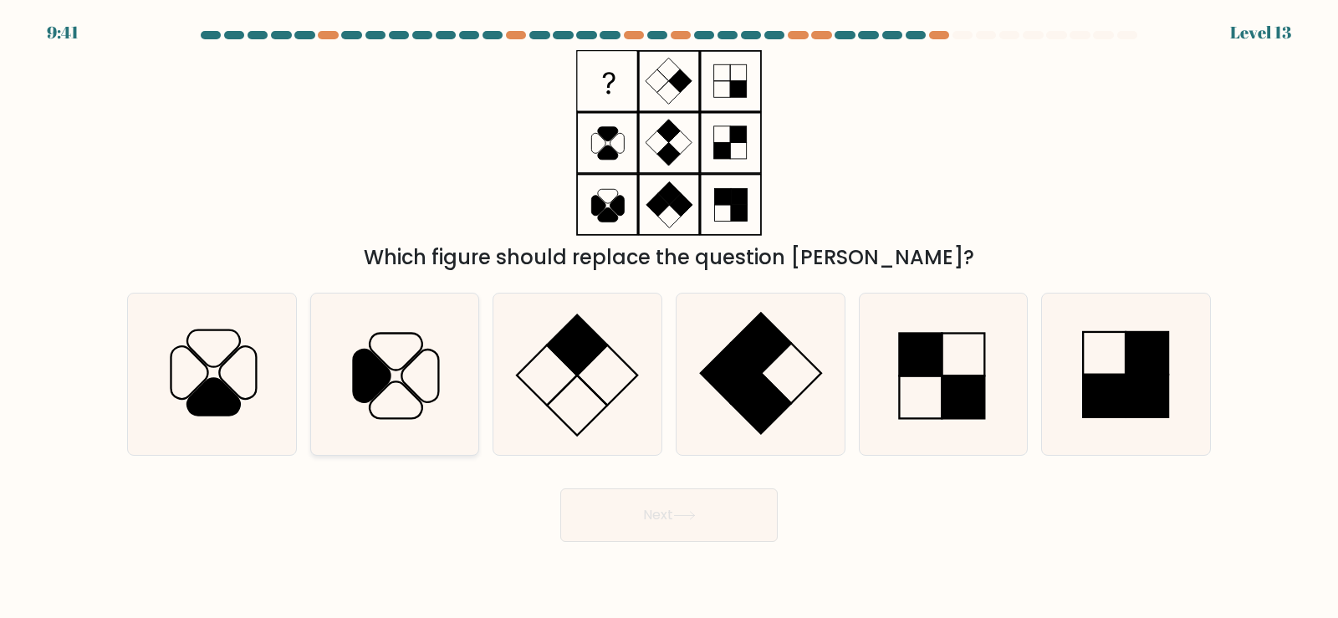
click at [401, 417] on icon at bounding box center [394, 374] width 161 height 161
click at [669, 318] on input "b." at bounding box center [669, 314] width 1 height 8
radio input "true"
click at [684, 539] on button "Next" at bounding box center [668, 516] width 217 height 54
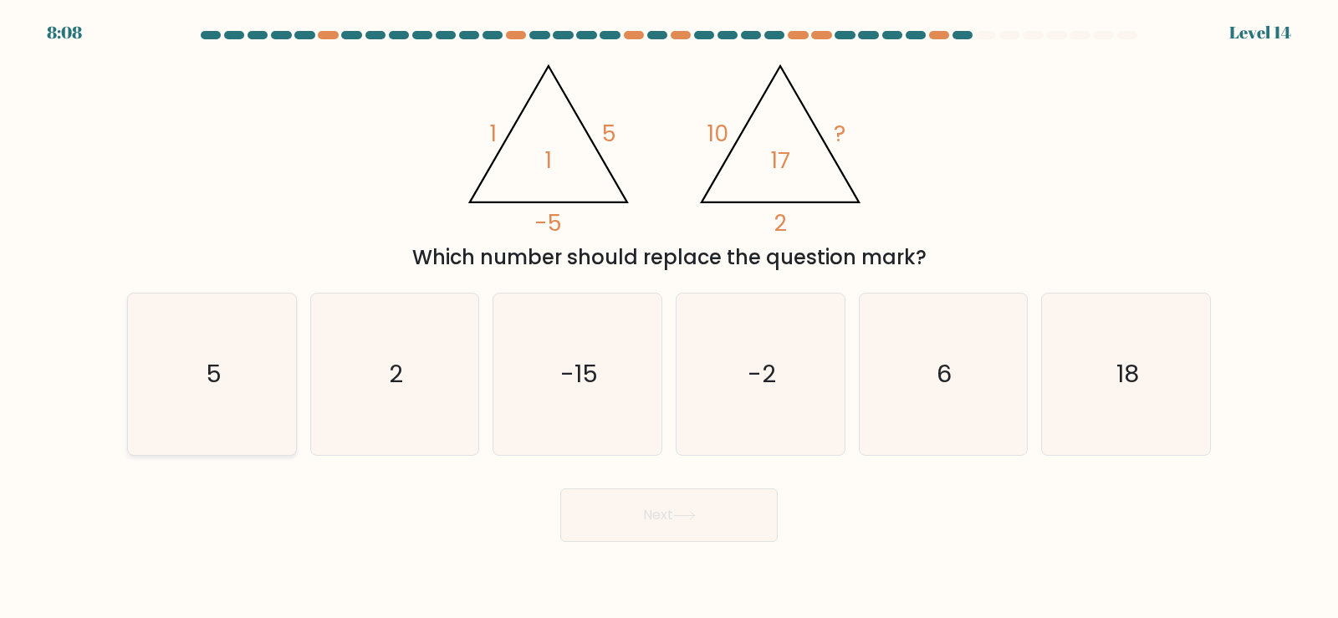
click at [177, 391] on icon "5" at bounding box center [211, 374] width 161 height 161
click at [669, 318] on input "a. 5" at bounding box center [669, 314] width 1 height 8
radio input "true"
click at [696, 527] on button "Next" at bounding box center [668, 516] width 217 height 54
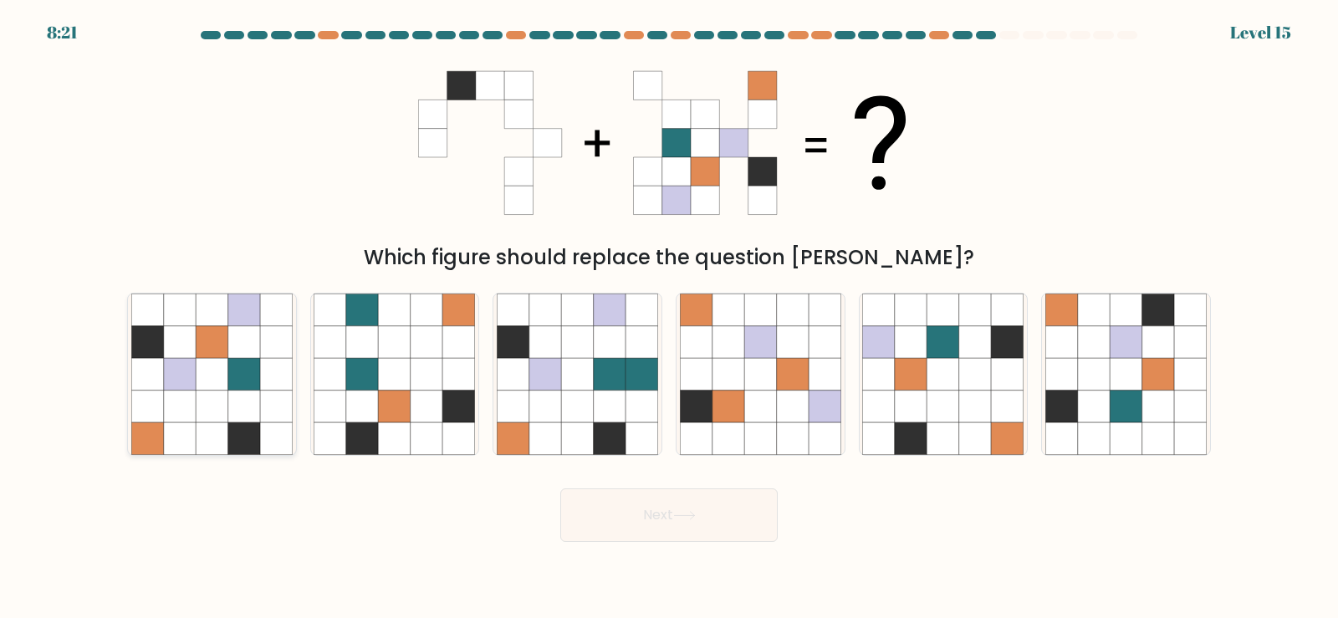
click at [256, 379] on icon at bounding box center [244, 374] width 32 height 32
click at [669, 318] on input "a." at bounding box center [669, 314] width 1 height 8
radio input "true"
click at [701, 512] on button "Next" at bounding box center [668, 516] width 217 height 54
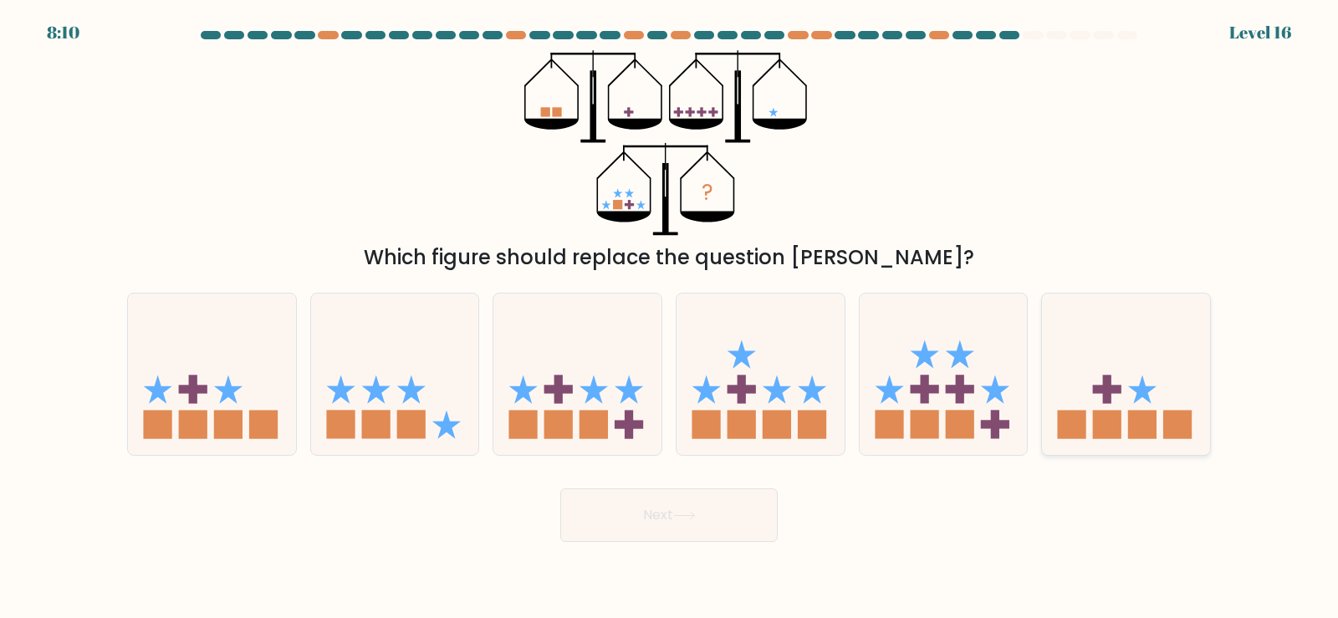
click at [1156, 408] on icon at bounding box center [1126, 373] width 168 height 139
click at [670, 318] on input "f." at bounding box center [669, 314] width 1 height 8
radio input "true"
click at [717, 530] on button "Next" at bounding box center [668, 516] width 217 height 54
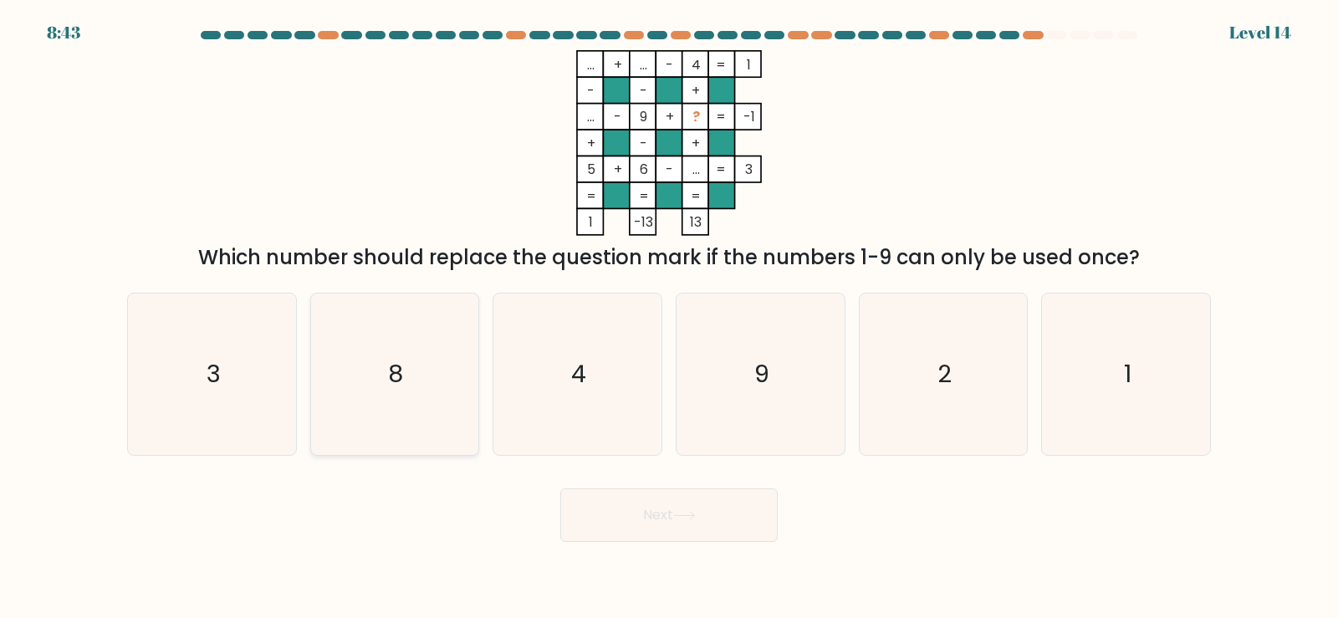
click at [401, 397] on icon "8" at bounding box center [394, 374] width 161 height 161
click at [669, 318] on input "b. 8" at bounding box center [669, 314] width 1 height 8
radio input "true"
click at [638, 527] on button "Next" at bounding box center [668, 516] width 217 height 54
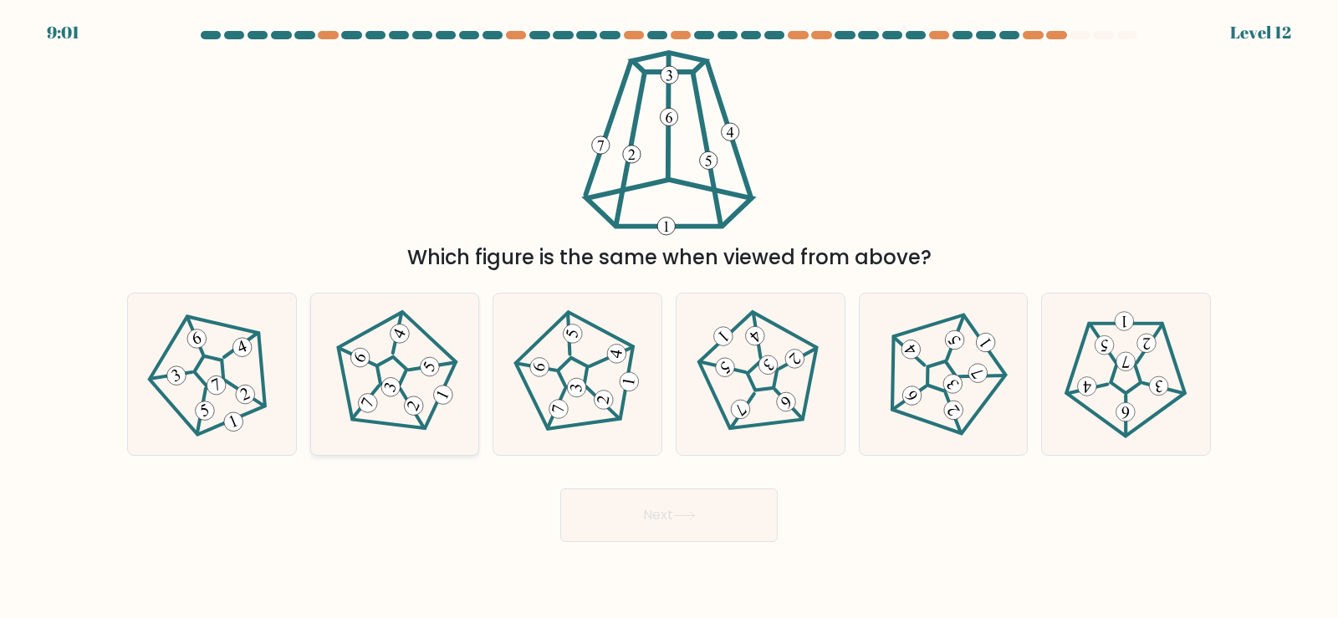
click at [414, 419] on icon at bounding box center [394, 374] width 129 height 129
click at [669, 318] on input "b." at bounding box center [669, 314] width 1 height 8
radio input "true"
click at [703, 519] on button "Next" at bounding box center [668, 516] width 217 height 54
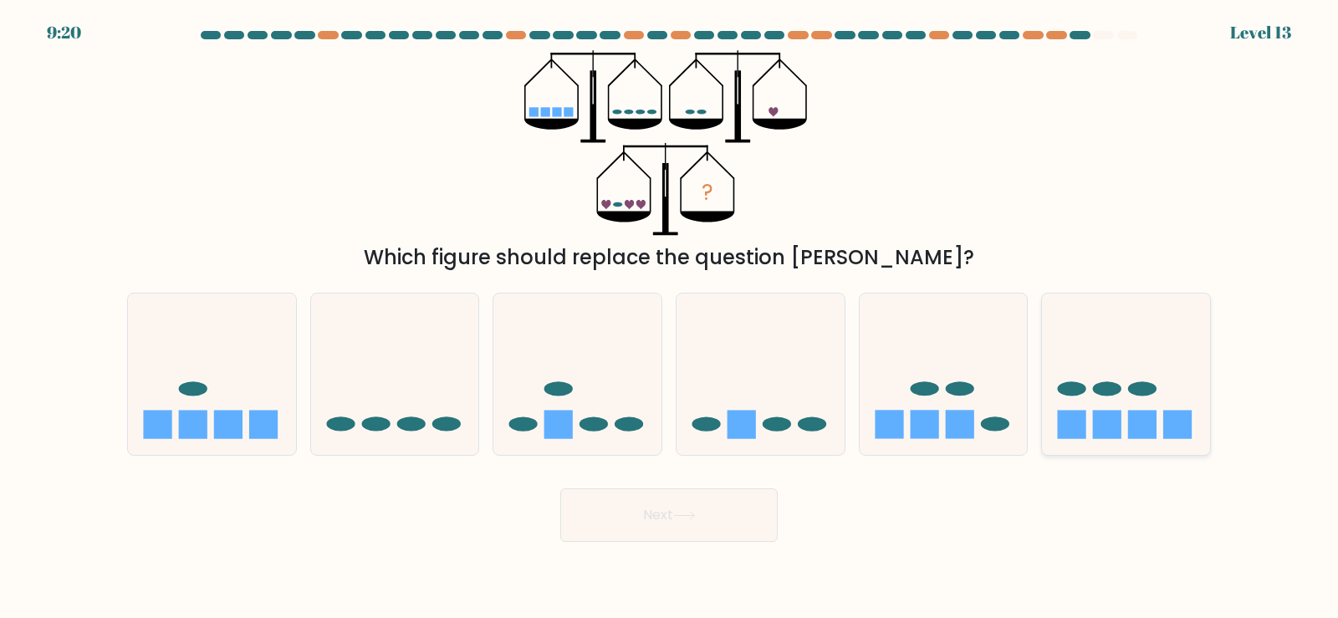
click at [1139, 402] on icon at bounding box center [1126, 373] width 168 height 139
click at [670, 318] on input "f." at bounding box center [669, 314] width 1 height 8
radio input "true"
click at [720, 538] on button "Next" at bounding box center [668, 516] width 217 height 54
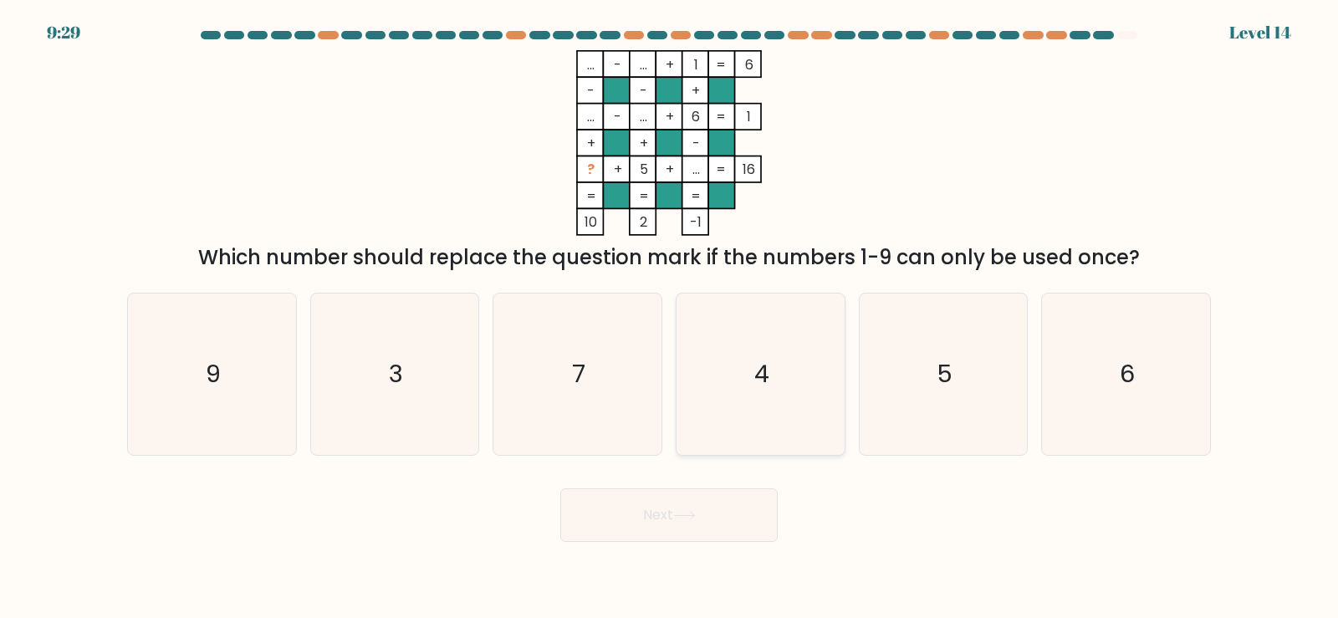
click at [755, 391] on icon "4" at bounding box center [760, 374] width 161 height 161
click at [670, 318] on input "d. 4" at bounding box center [669, 314] width 1 height 8
radio input "true"
click at [671, 517] on button "Next" at bounding box center [668, 516] width 217 height 54
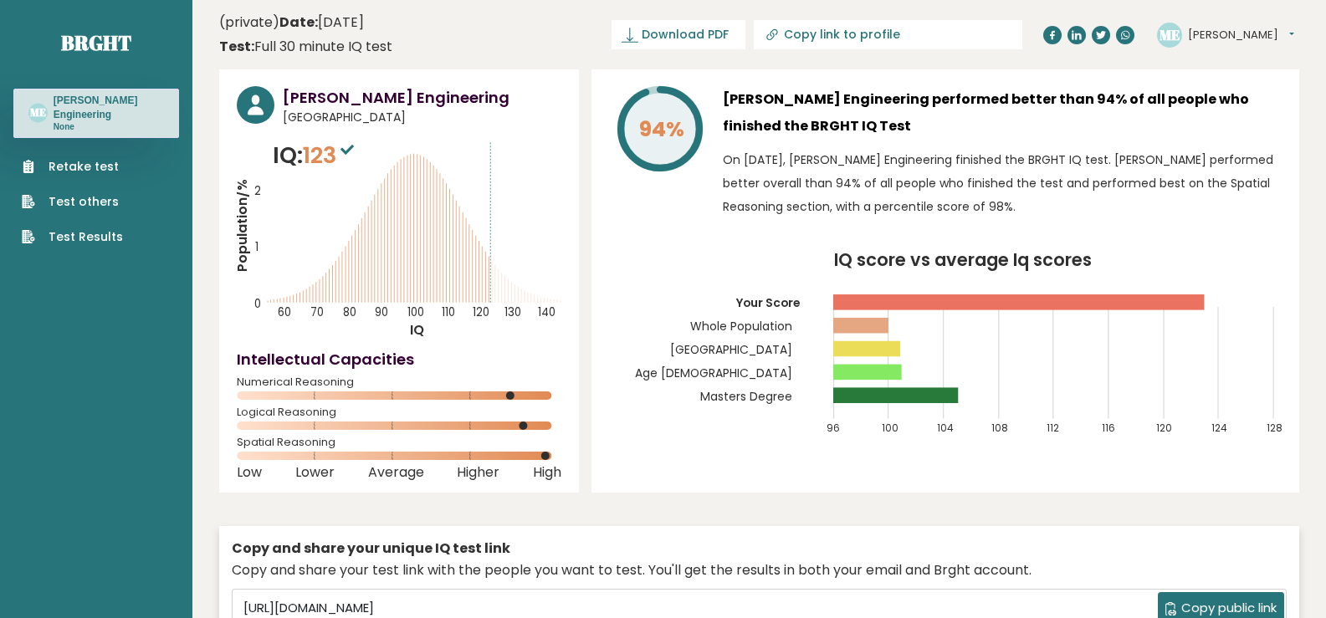
click at [99, 238] on link "Test Results" at bounding box center [72, 237] width 101 height 18
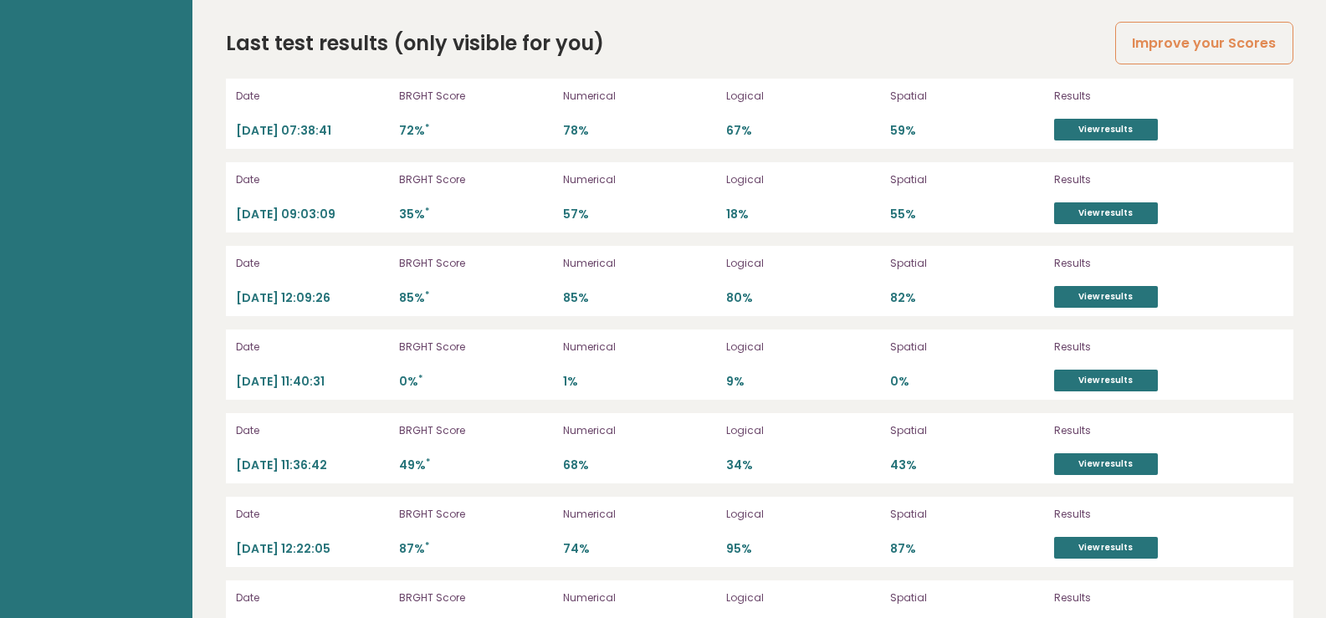
scroll to position [4741, 0]
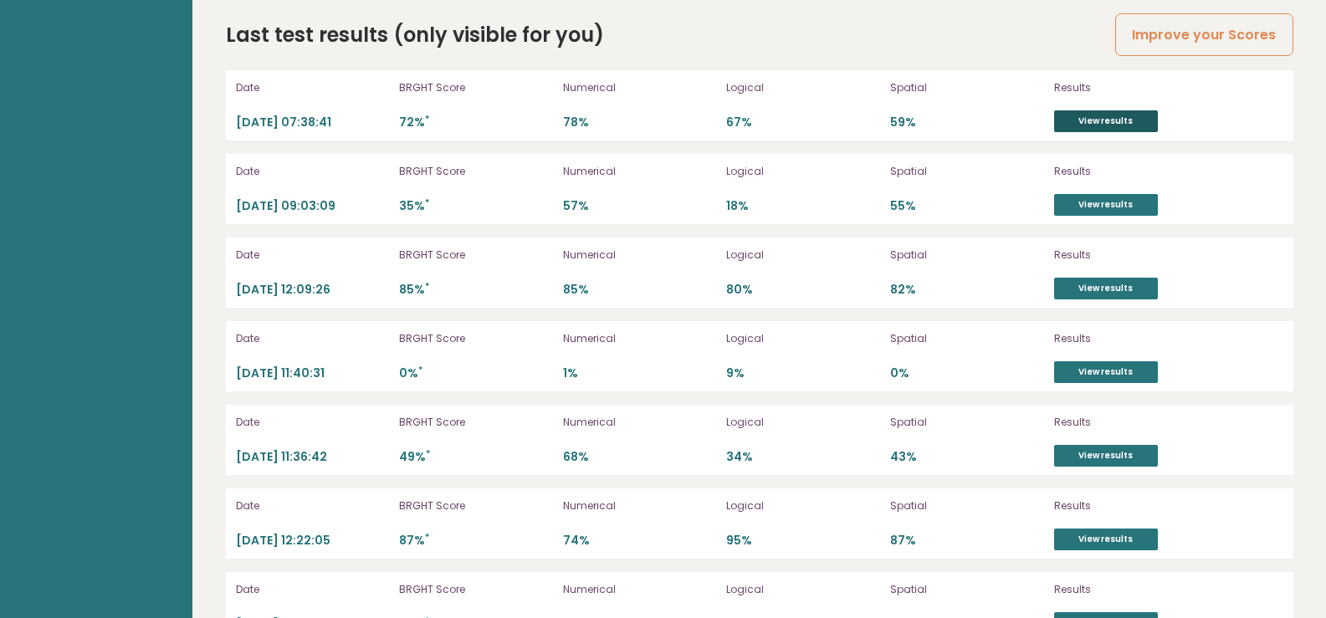
click at [1123, 110] on link "View results" at bounding box center [1106, 121] width 104 height 22
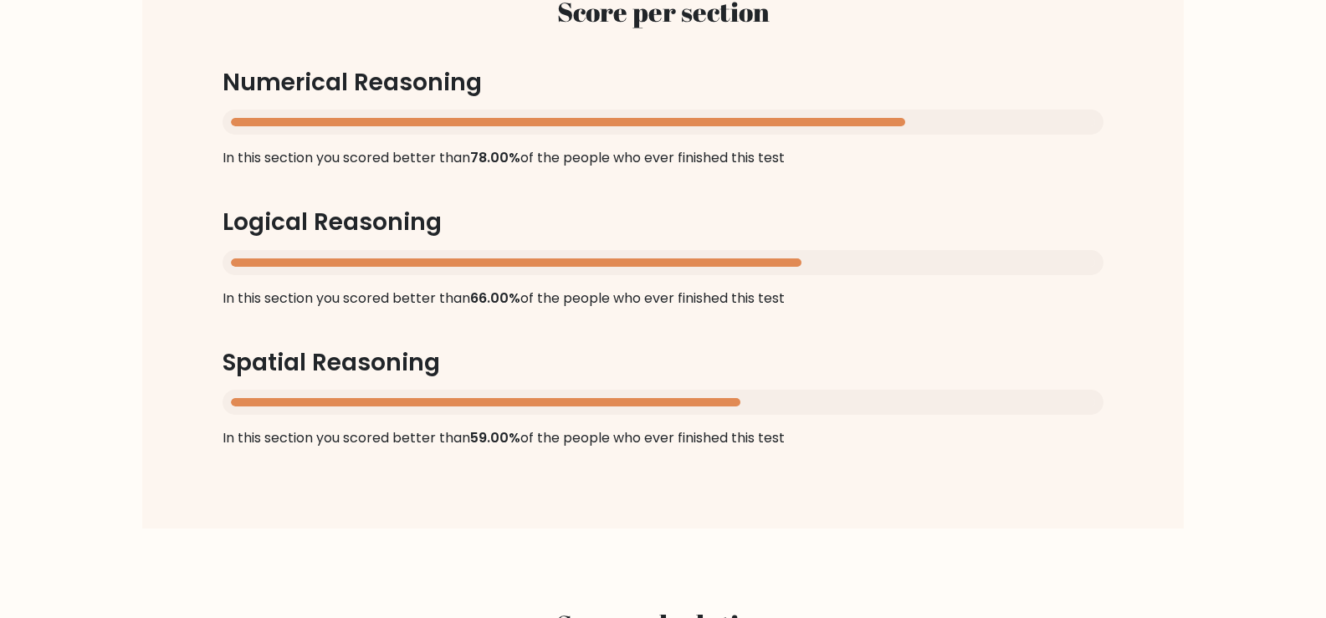
scroll to position [1589, 0]
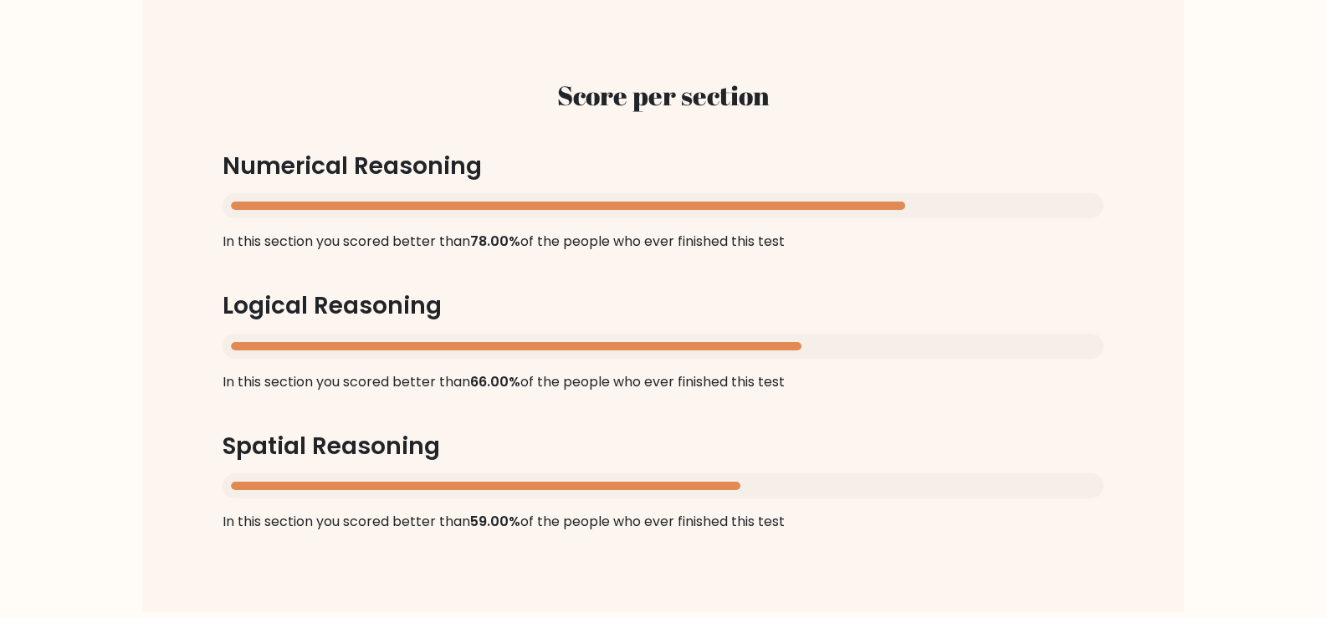
click at [982, 52] on div "Score per section Numerical Reasoning In this section you scored better than 78…" at bounding box center [662, 305] width 961 height 533
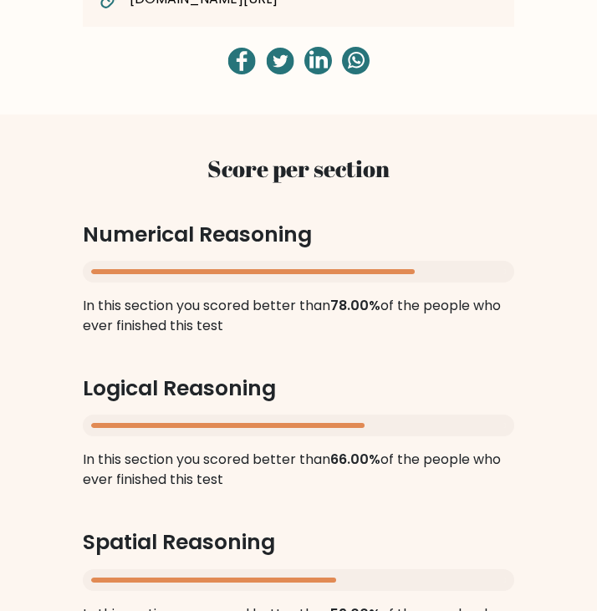
scroll to position [1506, 0]
